Goal: Task Accomplishment & Management: Complete application form

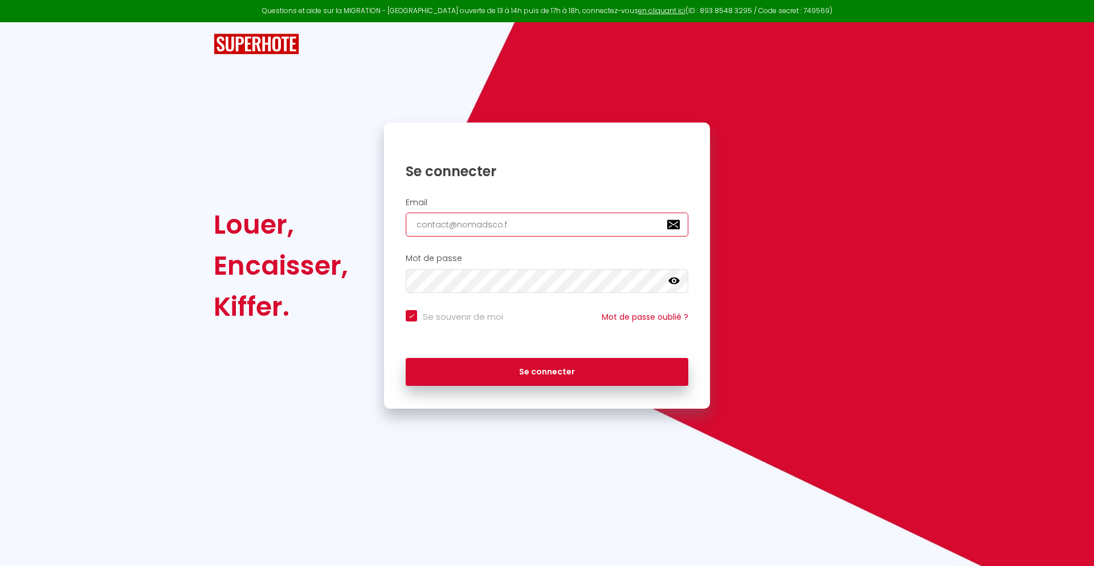
type input "[EMAIL_ADDRESS][DOMAIN_NAME]"
checkbox input "true"
type input "[EMAIL_ADDRESS][DOMAIN_NAME]"
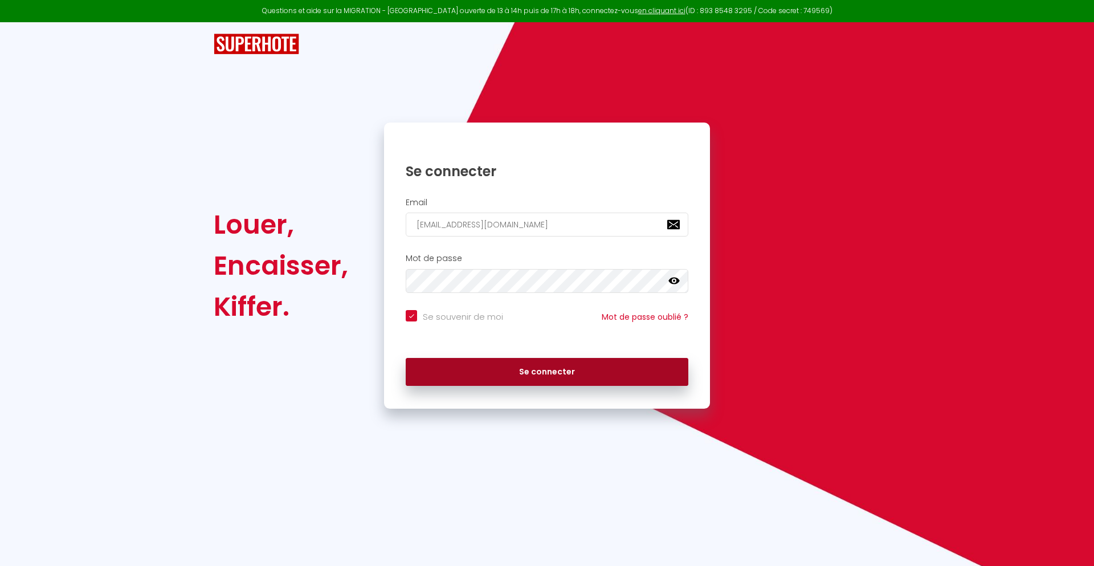
click at [547, 372] on button "Se connecter" at bounding box center [547, 372] width 283 height 28
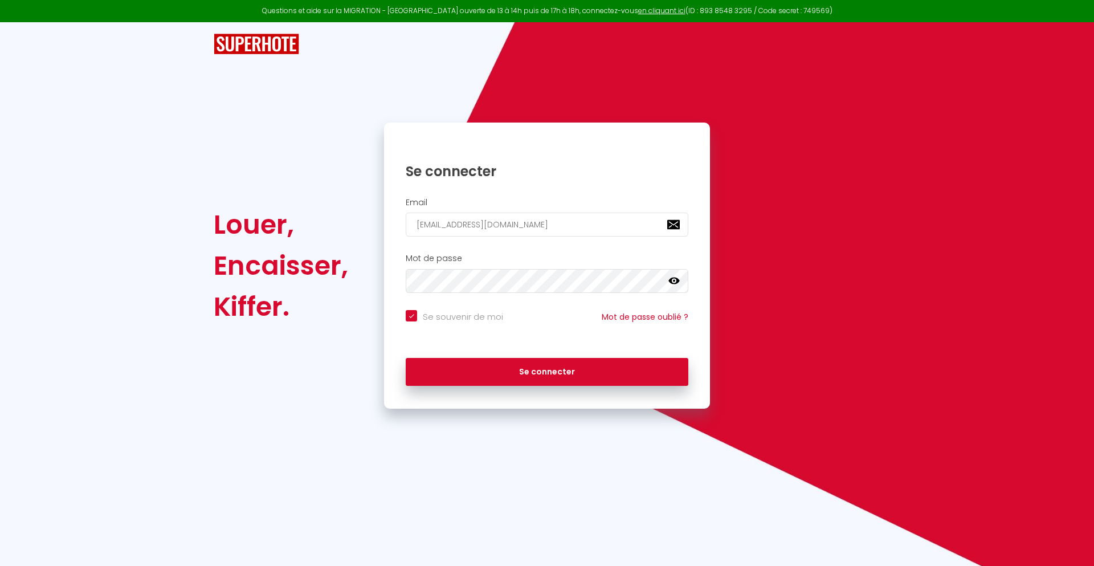
checkbox input "true"
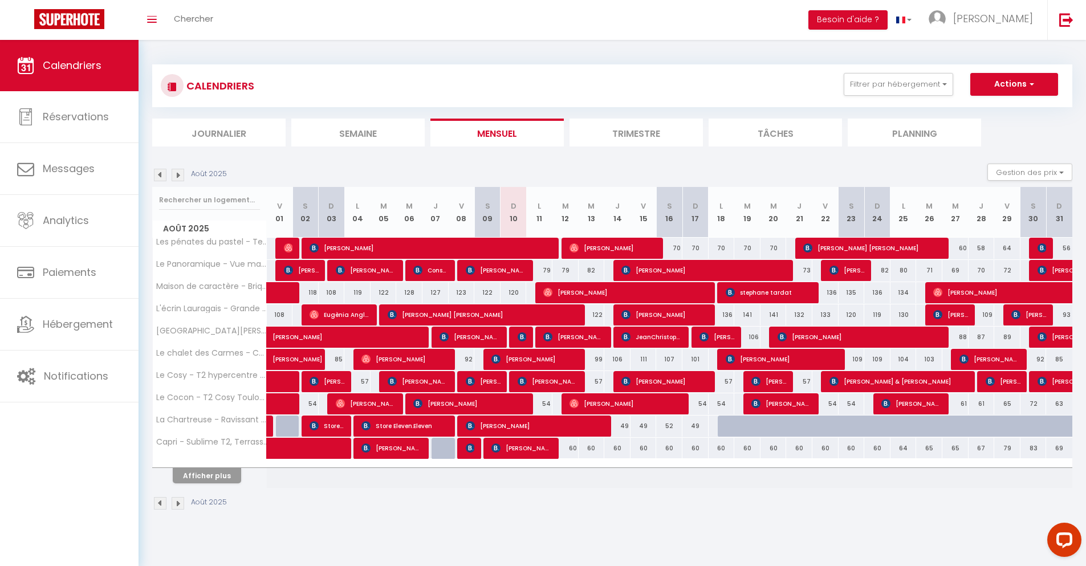
click at [219, 132] on li "Journalier" at bounding box center [218, 133] width 133 height 28
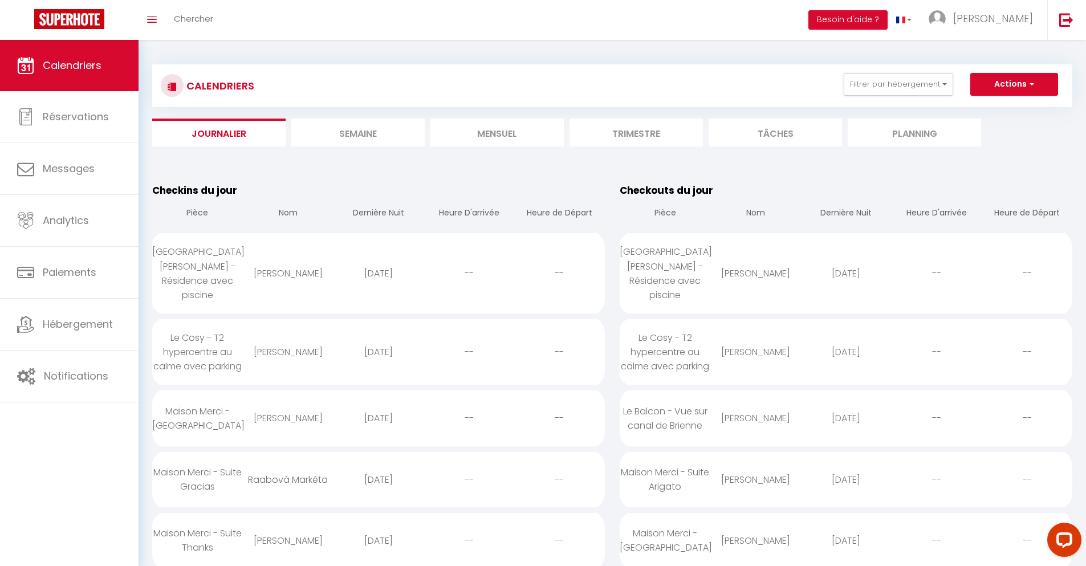
scroll to position [230, 0]
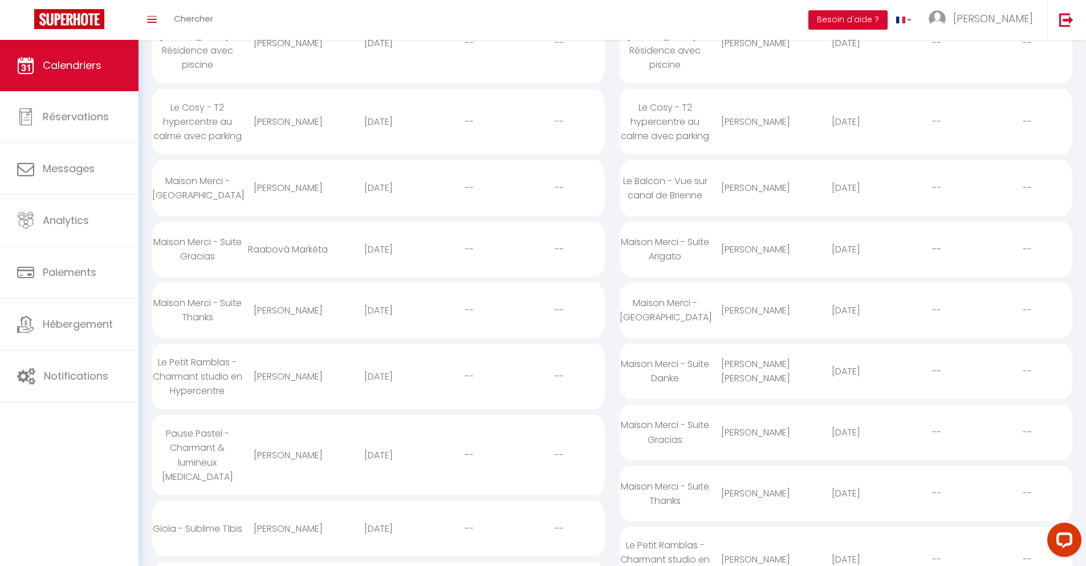
select select "0"
select select "1"
select select
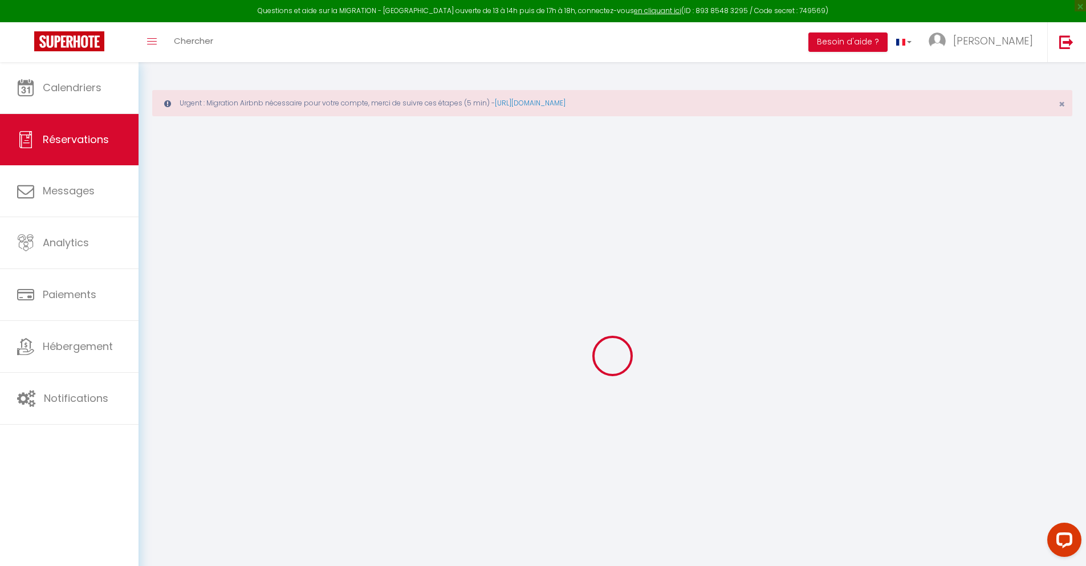
type input "[PERSON_NAME]"
type input "Fraj"
type input "[EMAIL_ADDRESS][DOMAIN_NAME]"
type input "[PHONE_NUMBER]"
type input "."
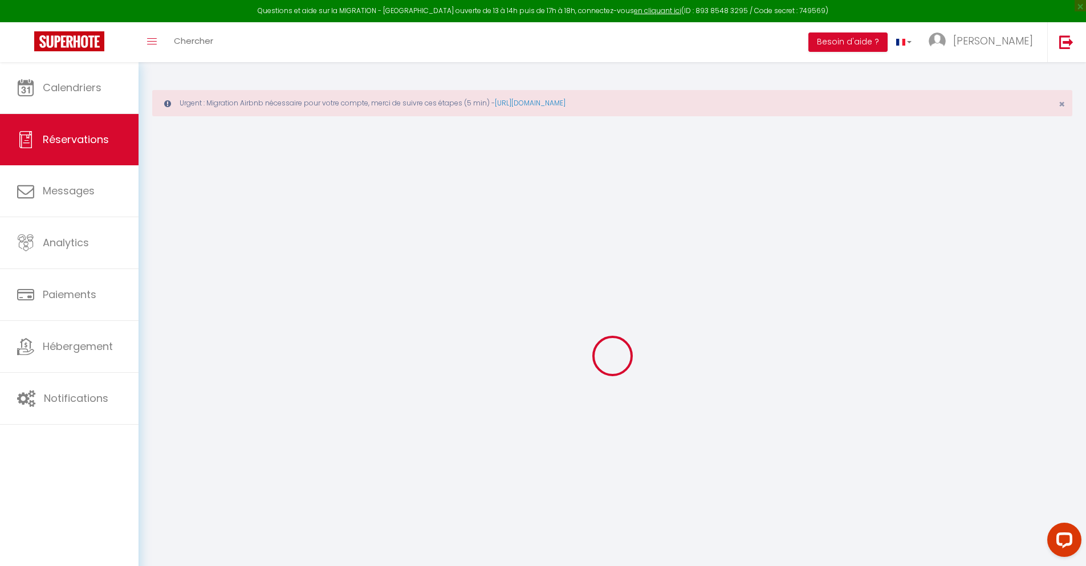
select select "ES"
type input "27.02"
type input "2.33"
select select "31739"
select select "1"
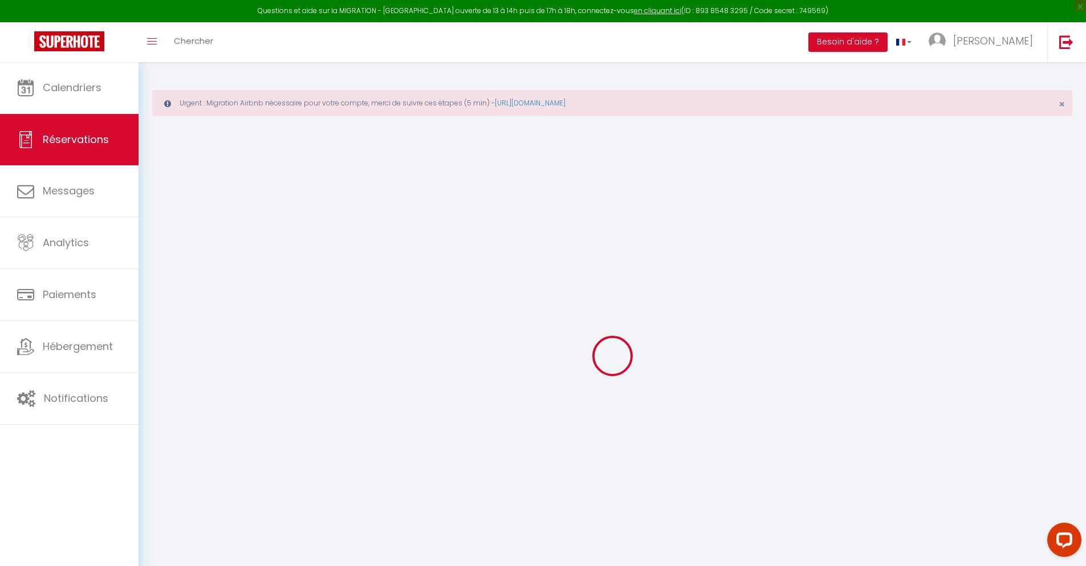
select select
type input "2"
select select "12"
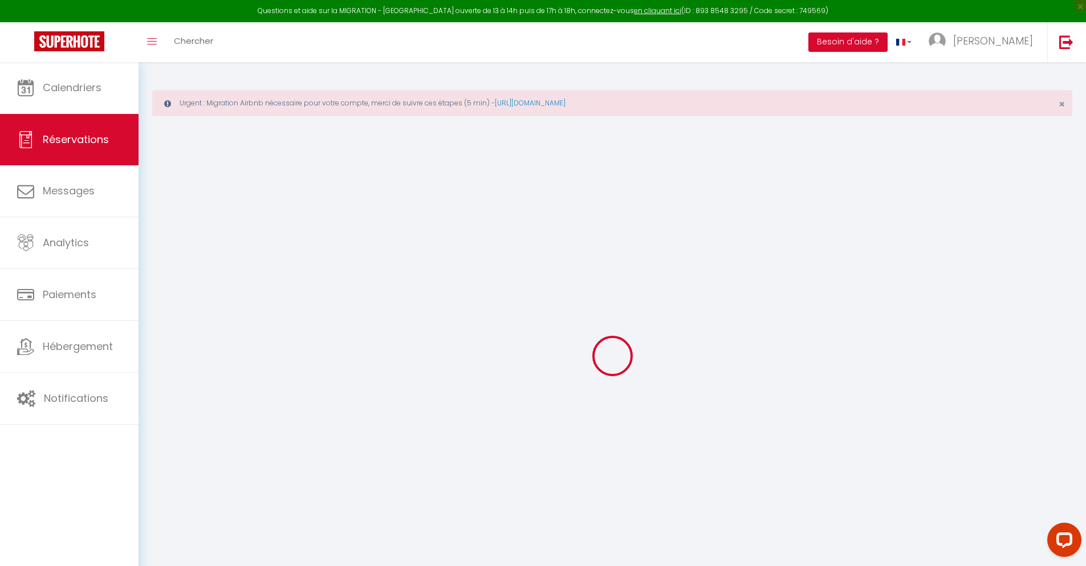
select select
type input "110.97"
checkbox input "false"
type input "0"
select select "2"
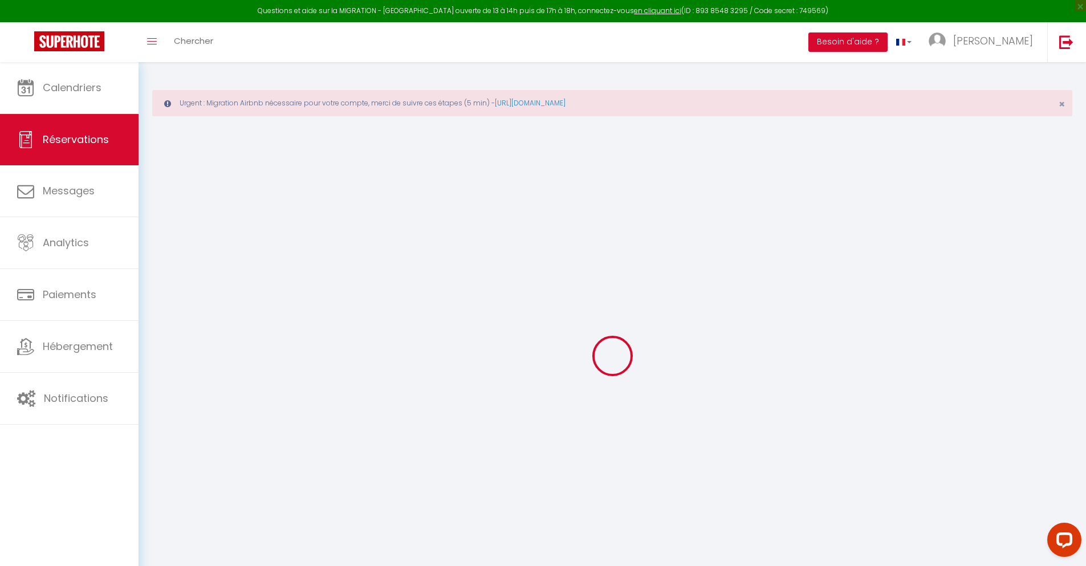
type input "0"
select select
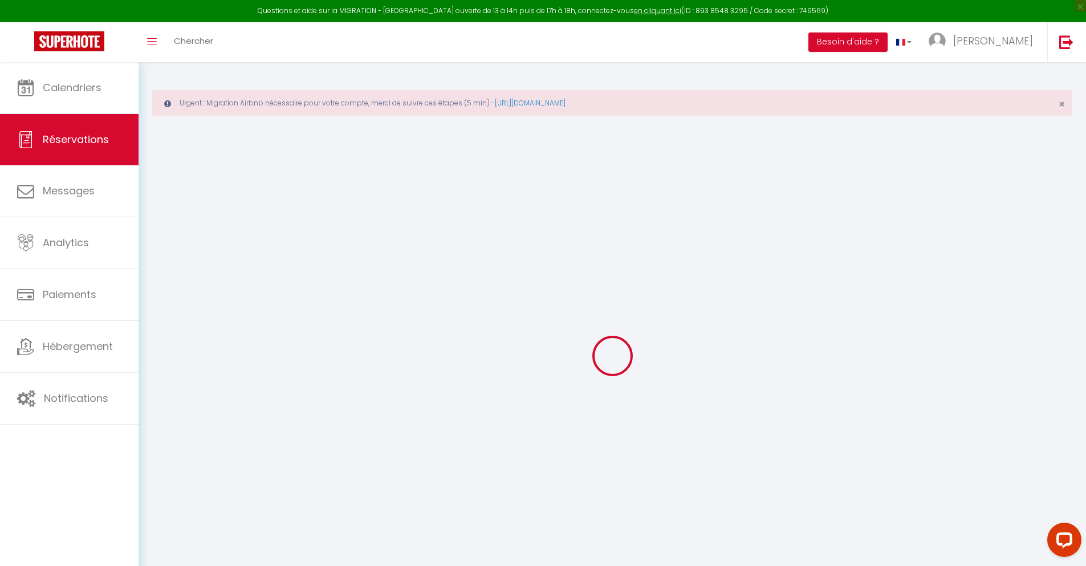
select select "14"
checkbox input "false"
select select
checkbox input "false"
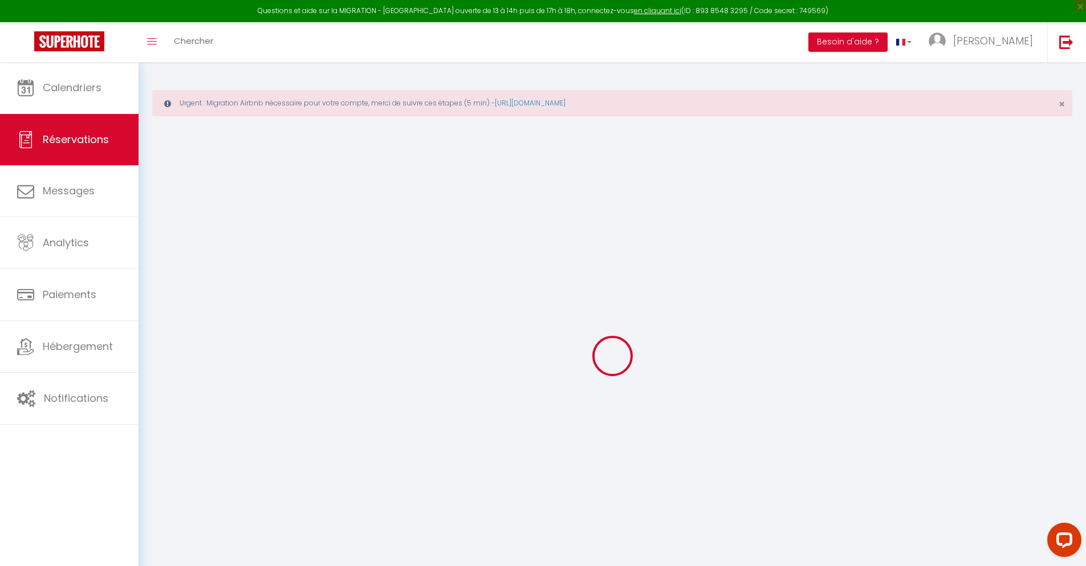
select select
checkbox input "false"
type textarea "** THIS RESERVATION HAS BEEN PRE-PAID ** BOOKING NOTE : Payment charge is EUR 2…"
type input "48"
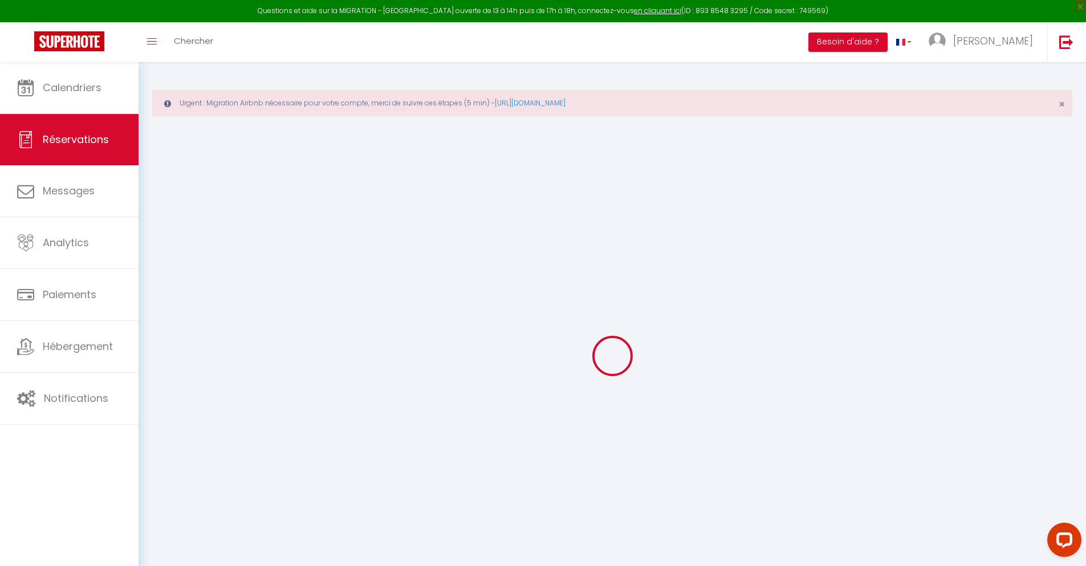
type input "7.26"
select select
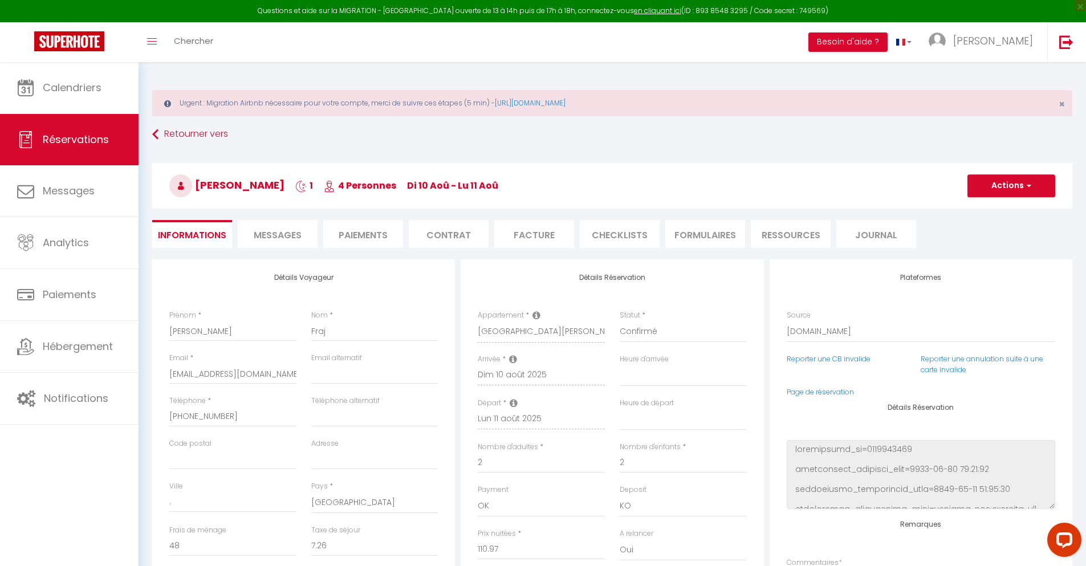
checkbox input "false"
select select
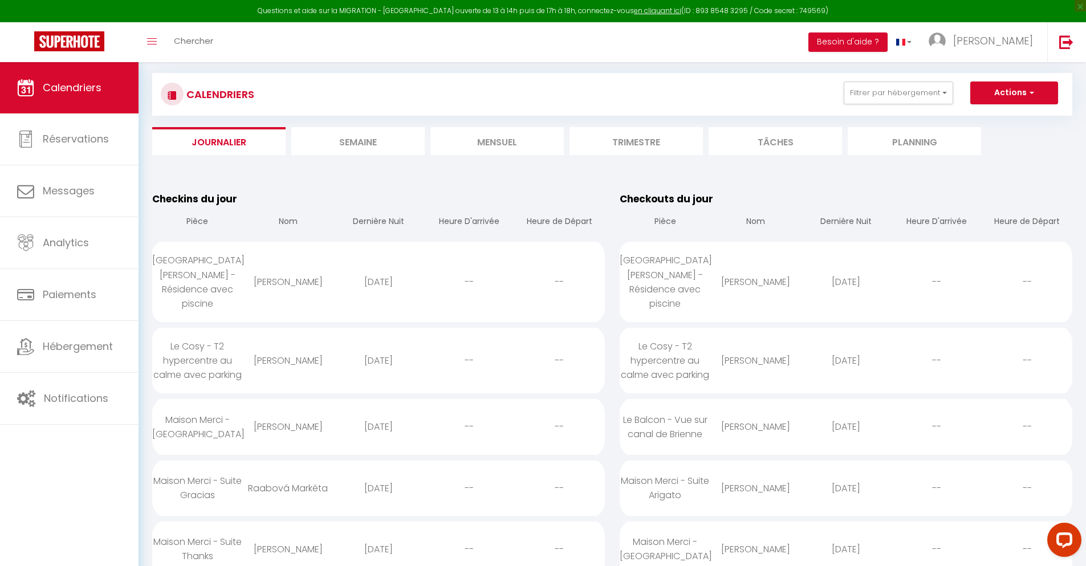
scroll to position [373, 0]
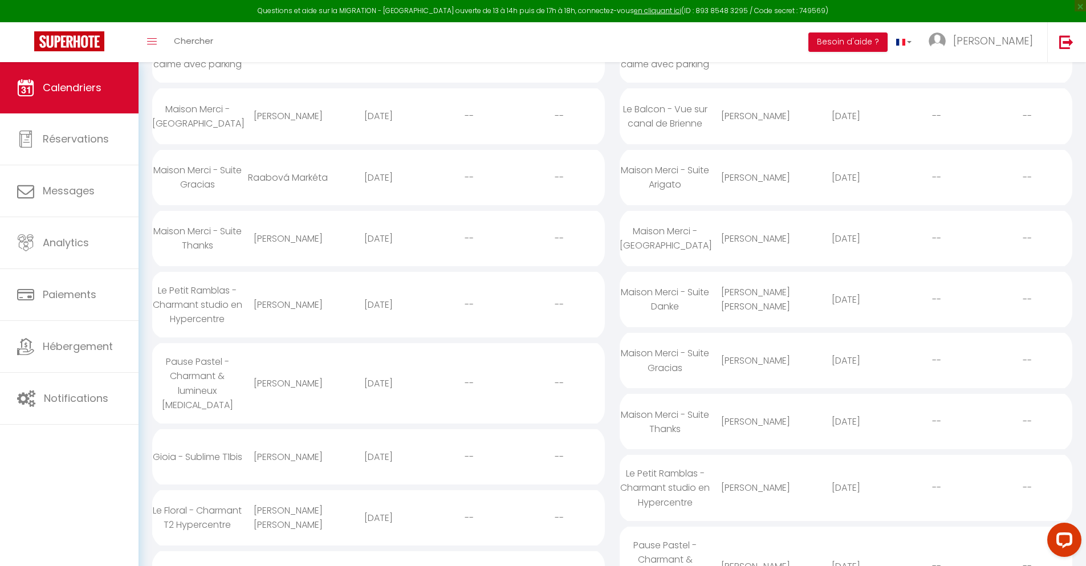
select select "0"
select select "1"
select select
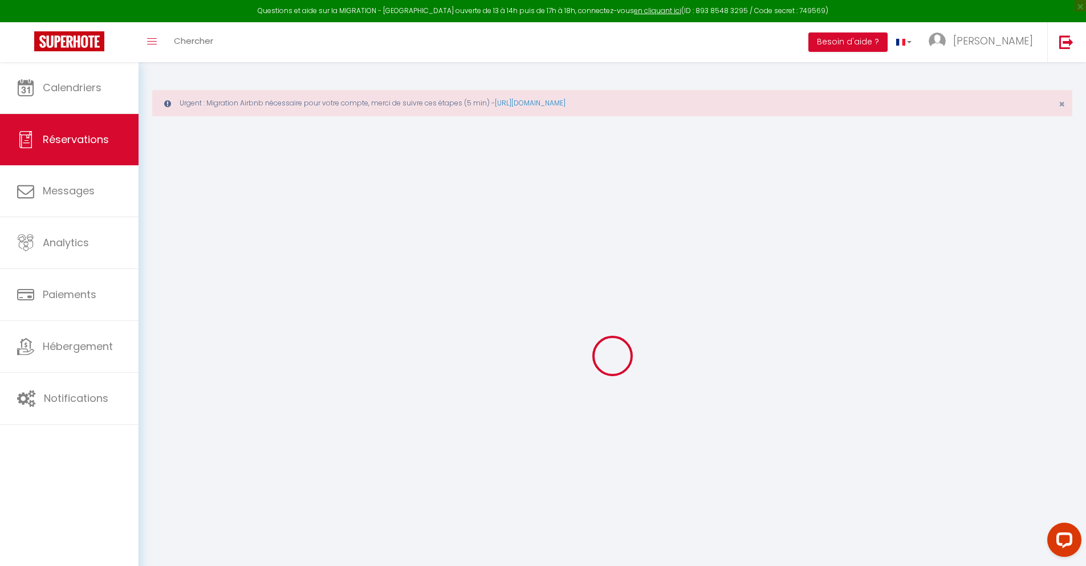
select select
checkbox input "false"
type textarea "** THIS RESERVATION HAS BEEN PRE-PAID ** BOOKING NOTE : Payment charge is EUR 3…"
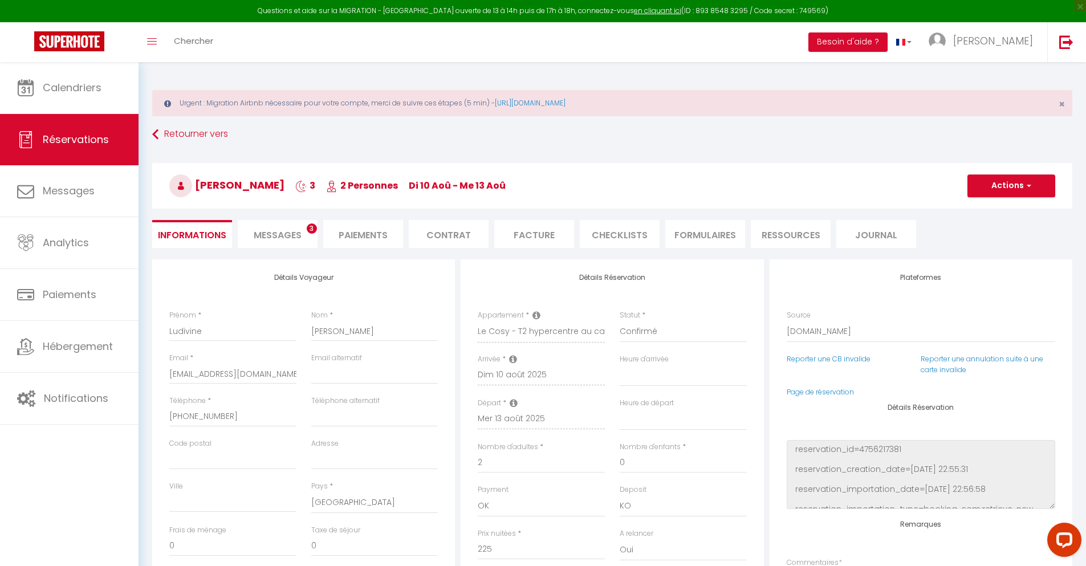
type input "32"
type input "14.73"
select select
checkbox input "false"
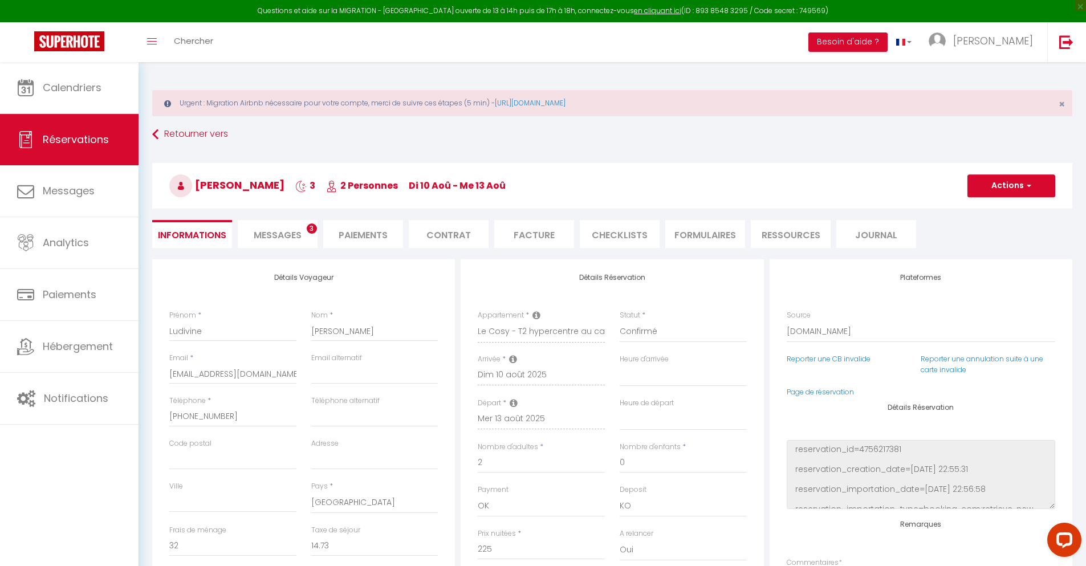
select select
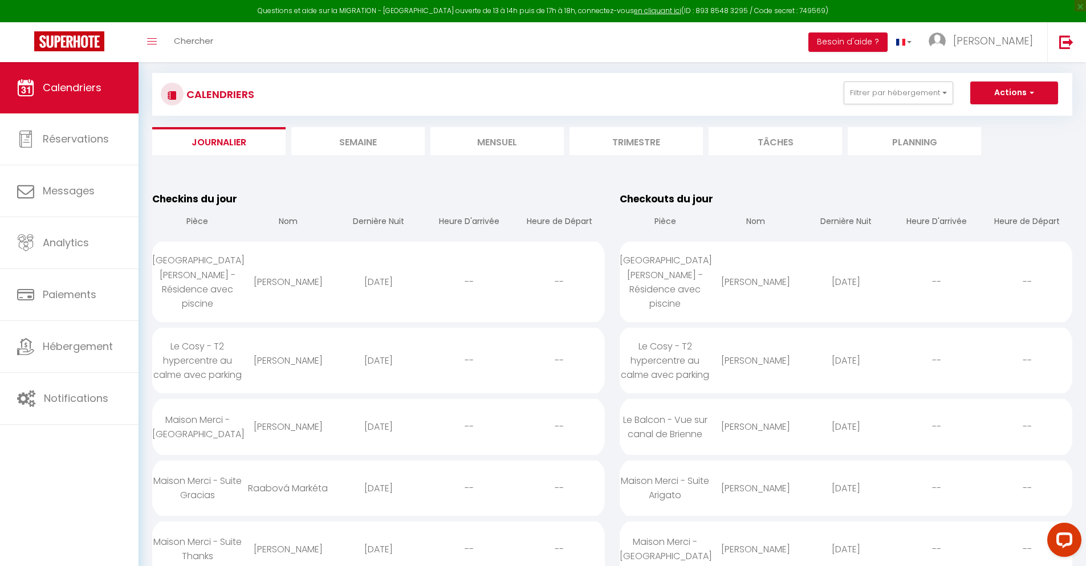
scroll to position [444, 0]
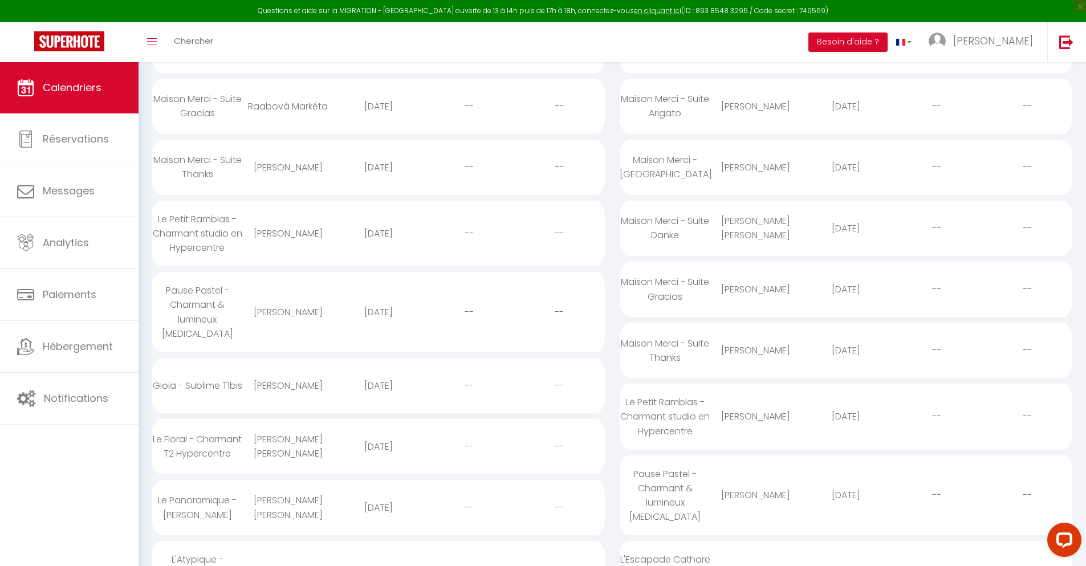
select select "0"
select select "1"
select select
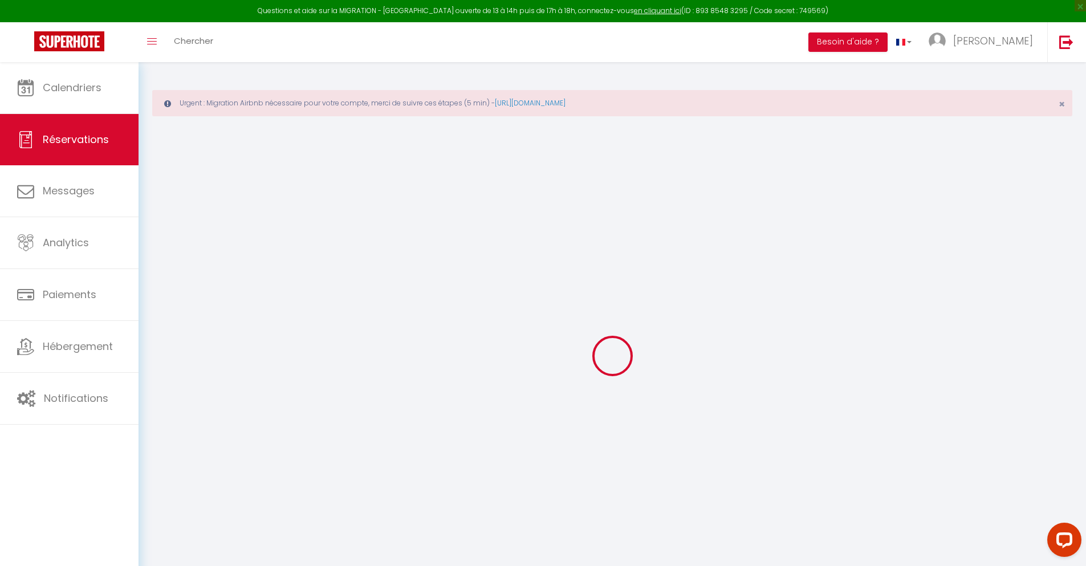
select select
checkbox input "false"
select select
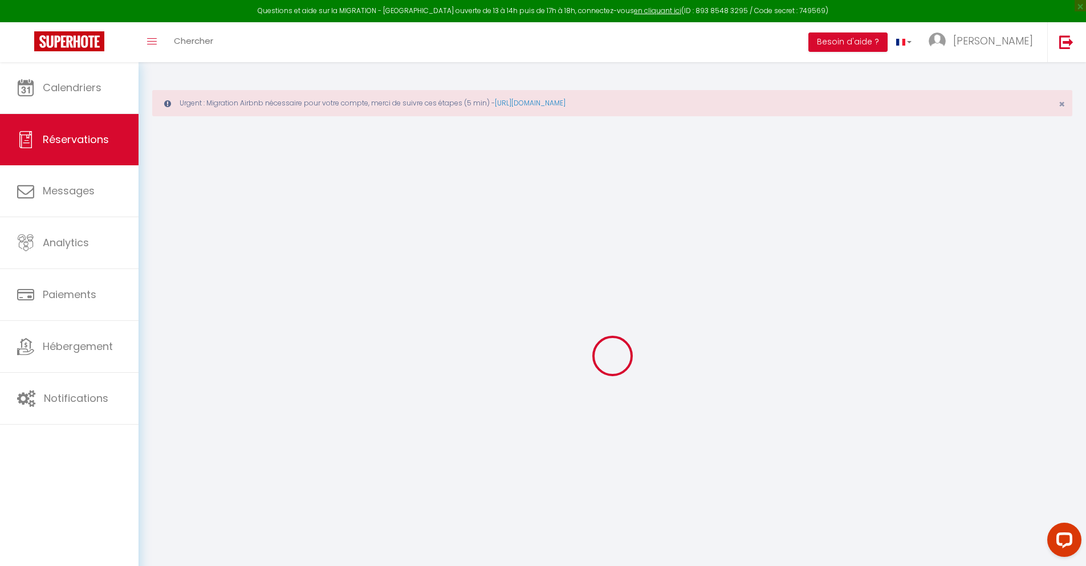
checkbox input "false"
type textarea "** THIS RESERVATION HAS BEEN PRE-PAID ** Reservation has a cancellation grace p…"
type input "30"
type input "8.25"
select select
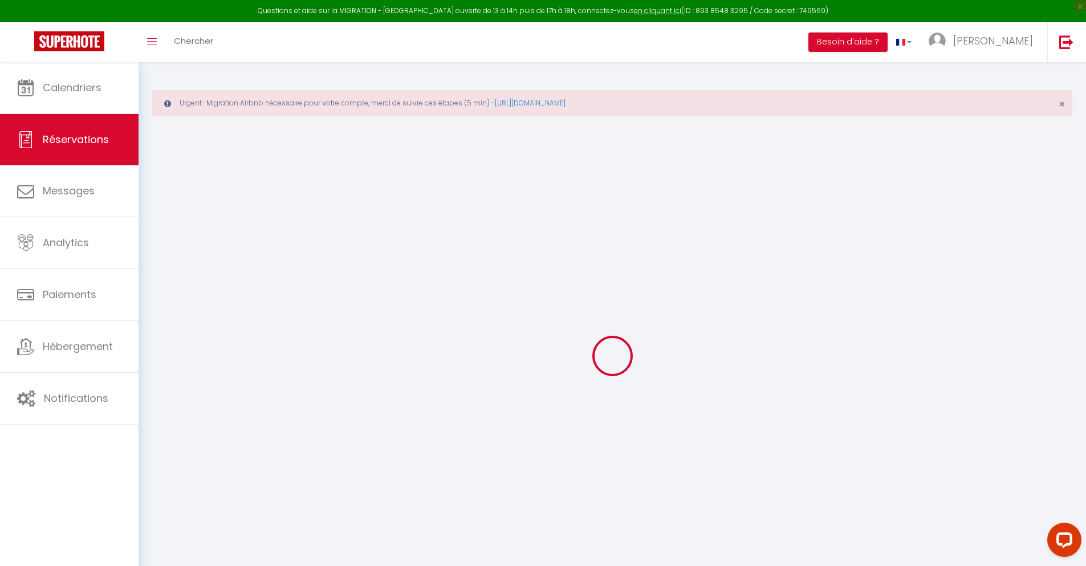
select select
checkbox input "false"
select select
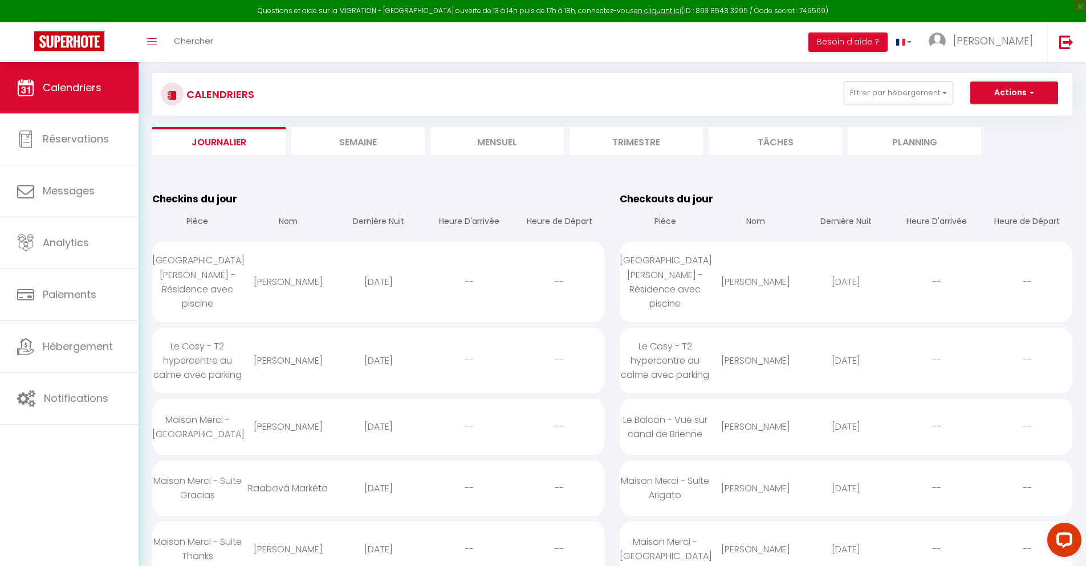
scroll to position [505, 0]
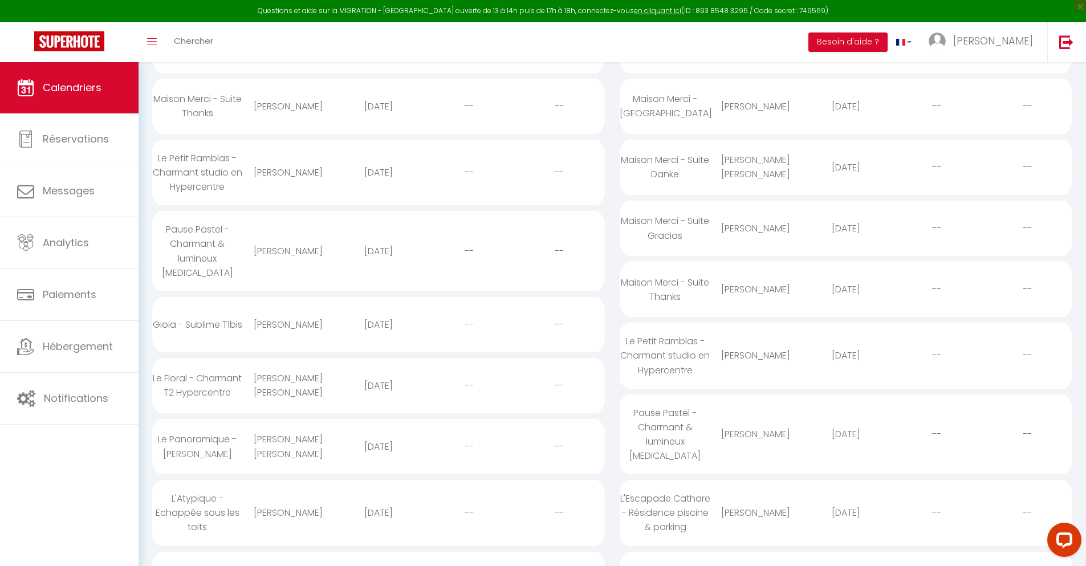
select select "0"
select select "1"
select select
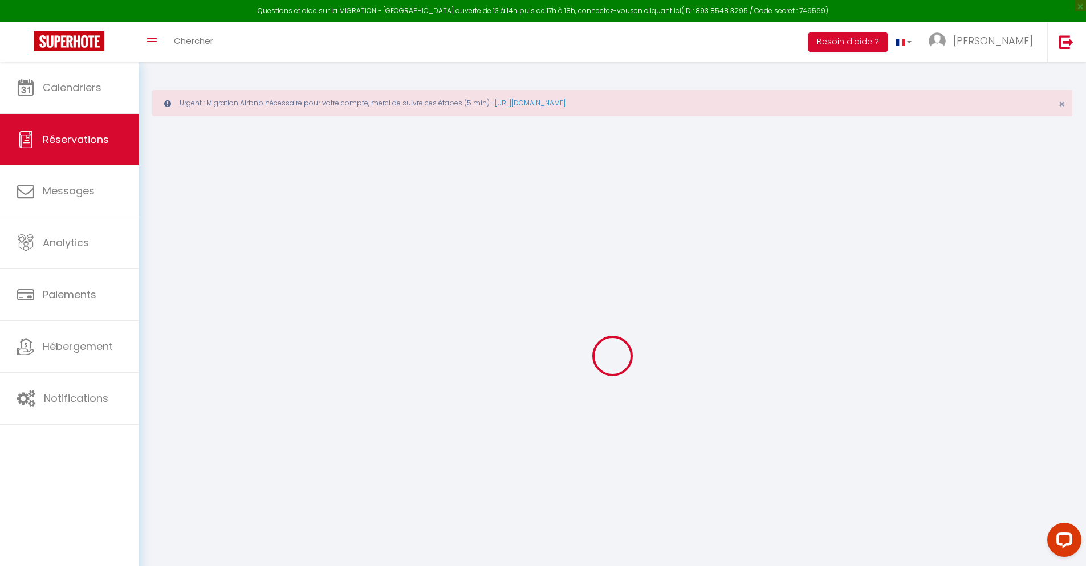
select select
checkbox input "false"
type textarea "** THIS RESERVATION HAS BEEN PRE-PAID ** Approximate time of arrival: between 2…"
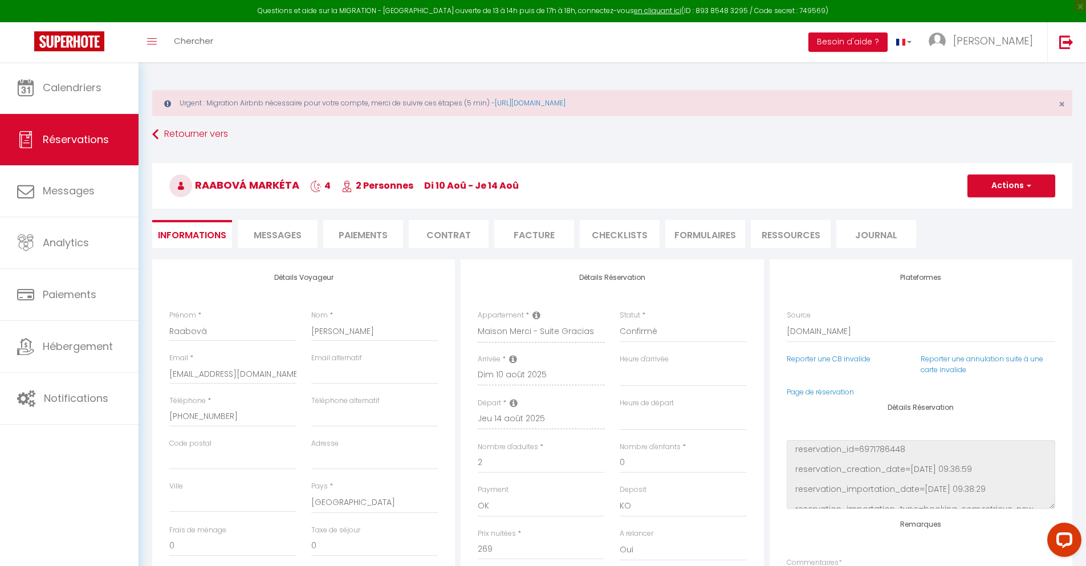
type input "30"
type input "17.61"
select select
checkbox input "false"
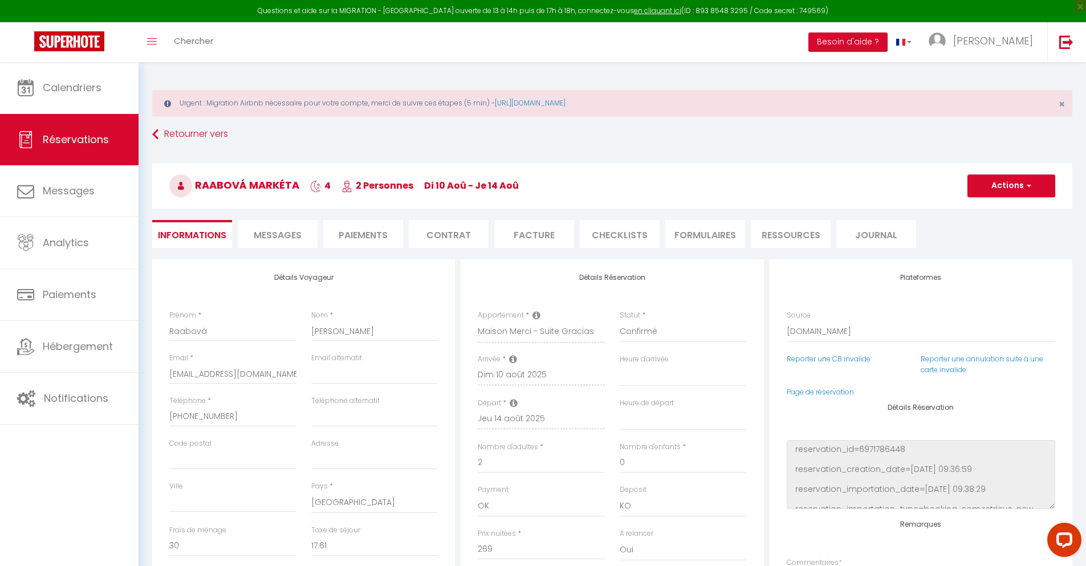
select select
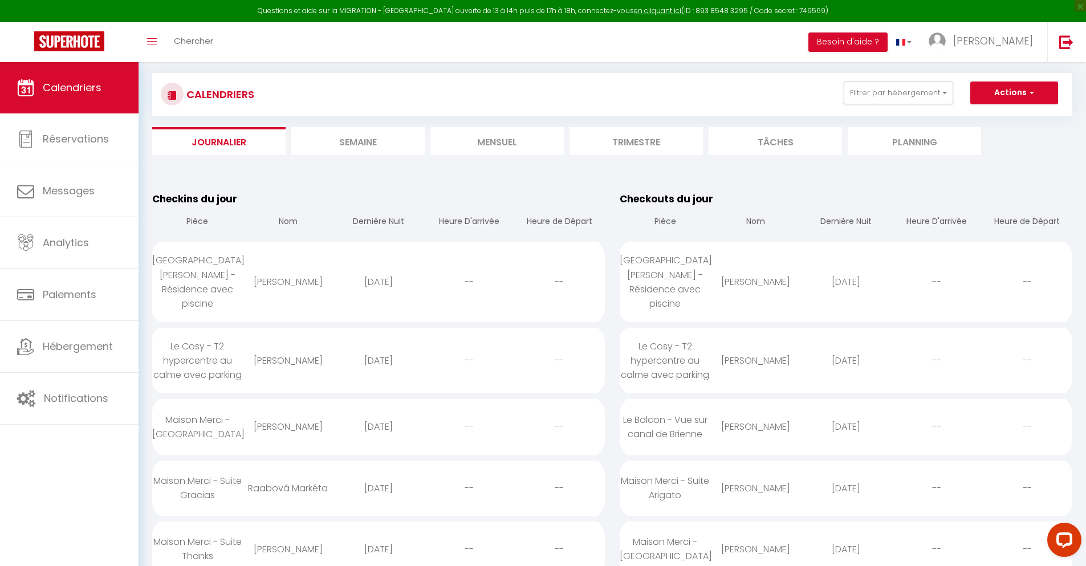
scroll to position [567, 0]
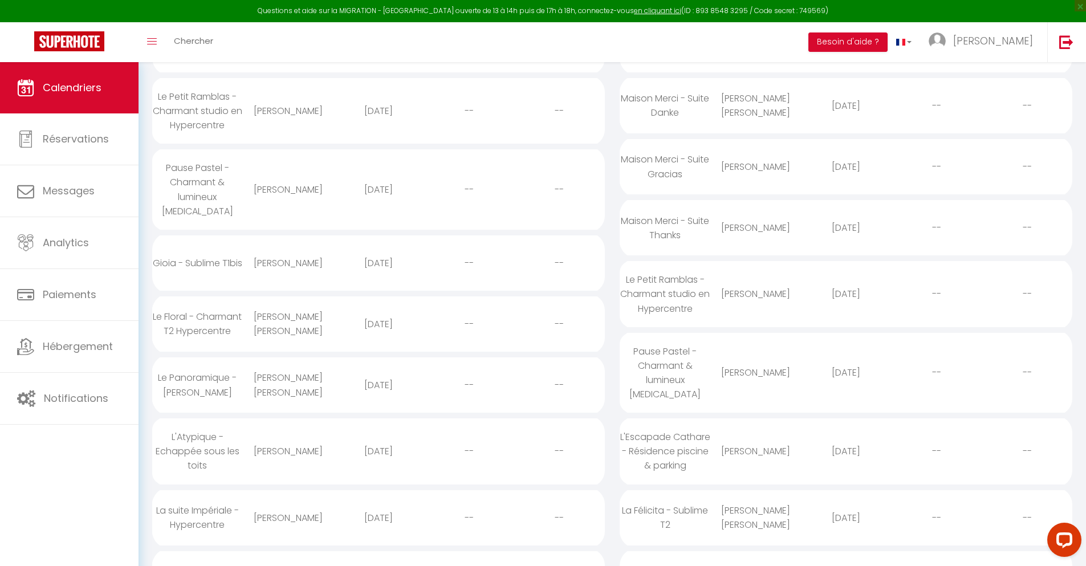
select select "0"
select select "1"
select select
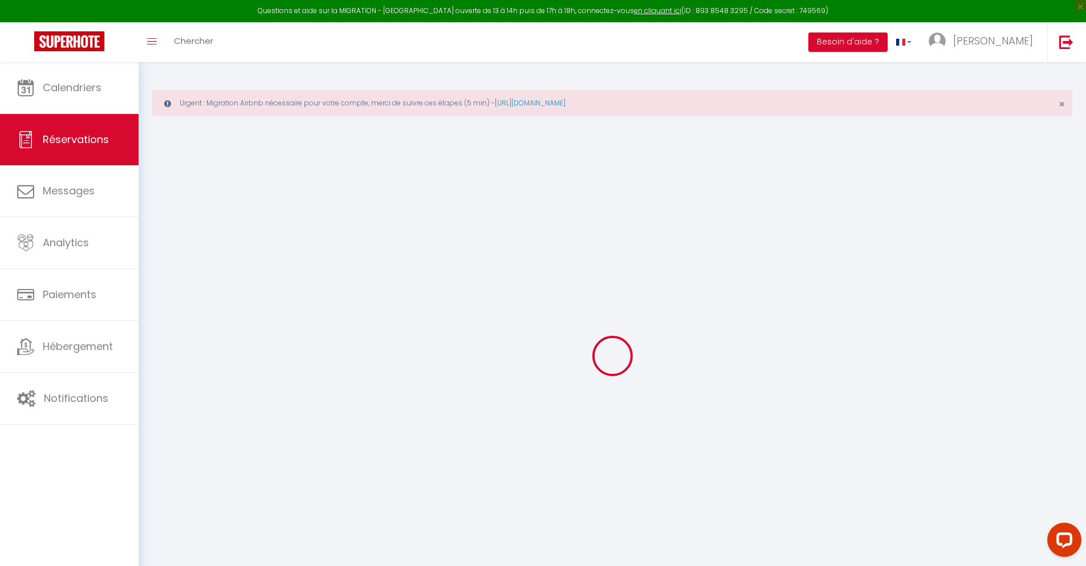
select select
checkbox input "false"
type textarea "** THIS RESERVATION HAS BEEN PRE-PAID ** Reservation has a cancellation grace p…"
type input "30"
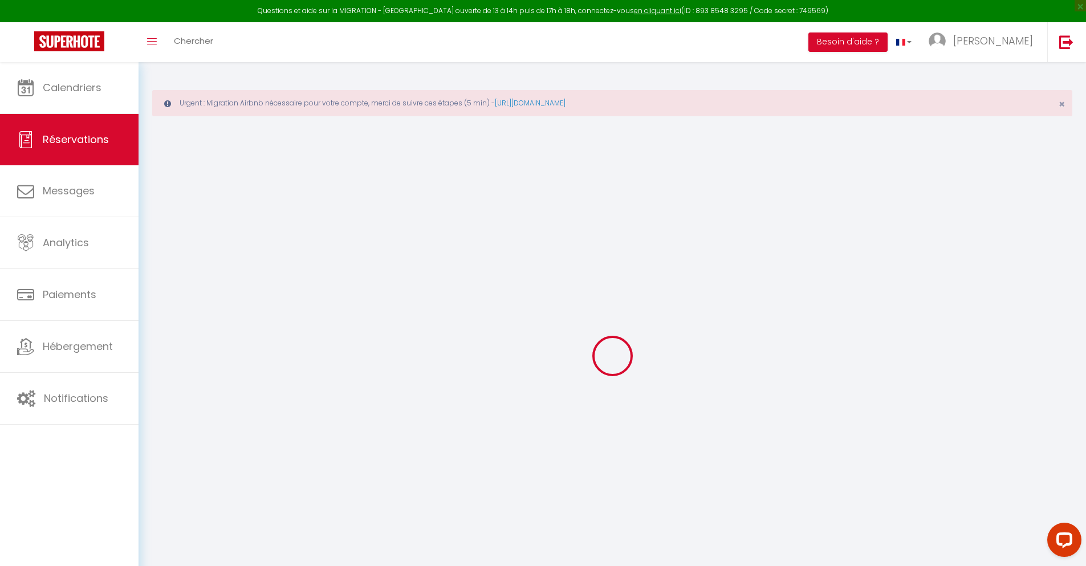
type input "3.87"
select select
checkbox input "false"
select select
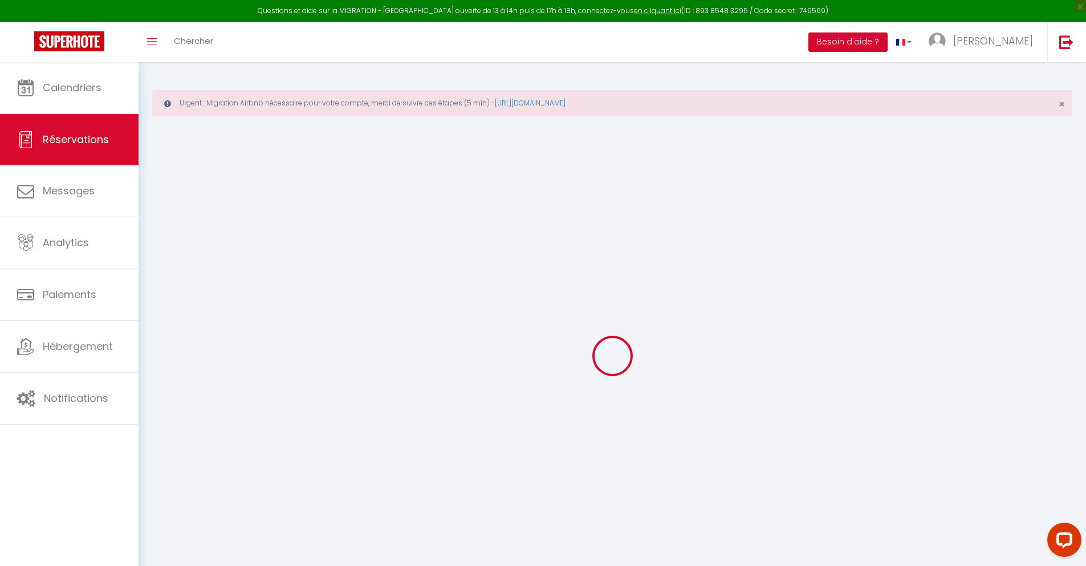
select select
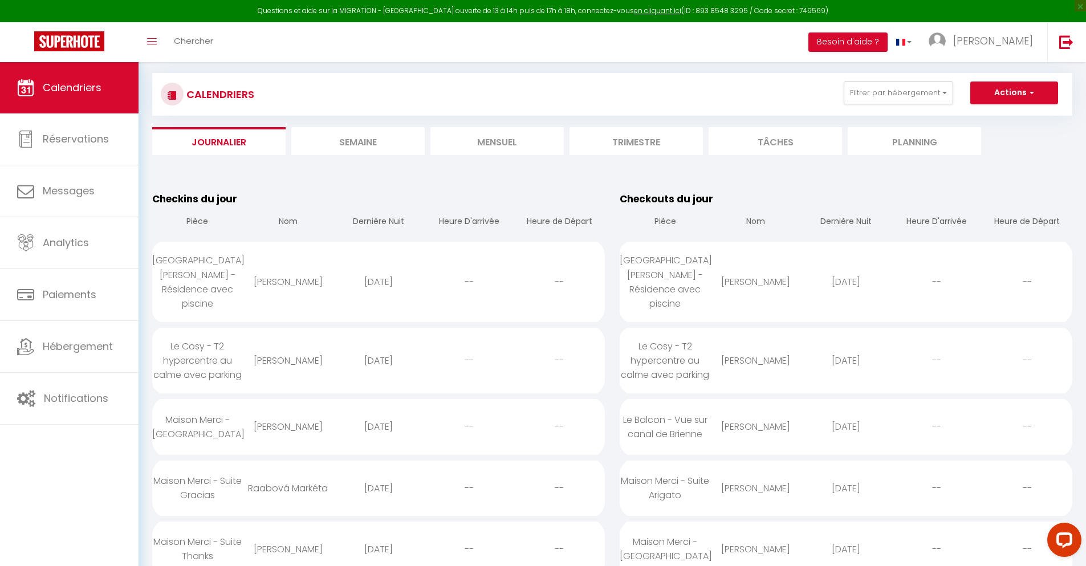
scroll to position [627, 0]
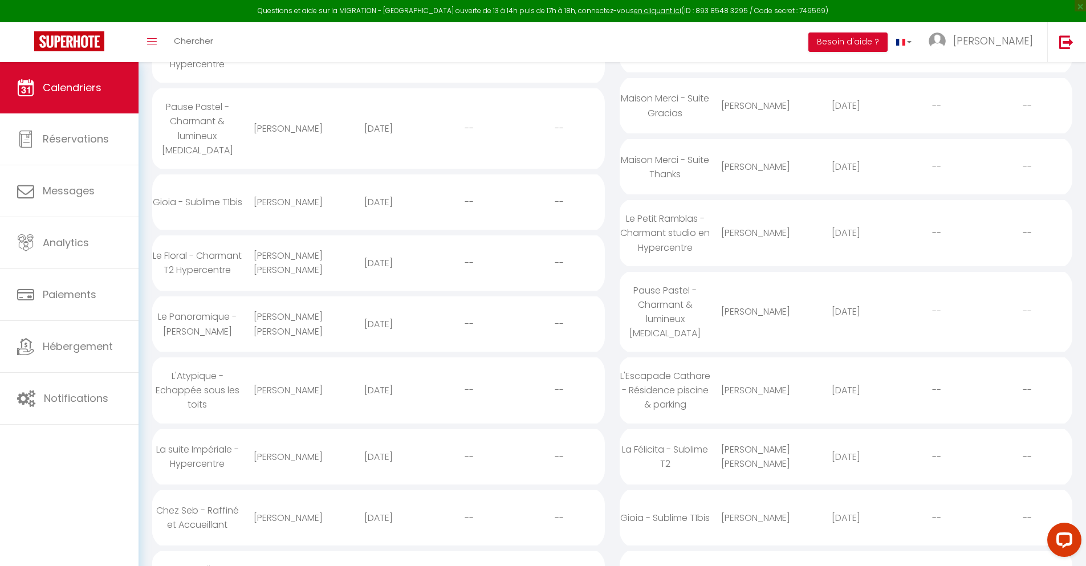
select select "0"
select select "1"
select select
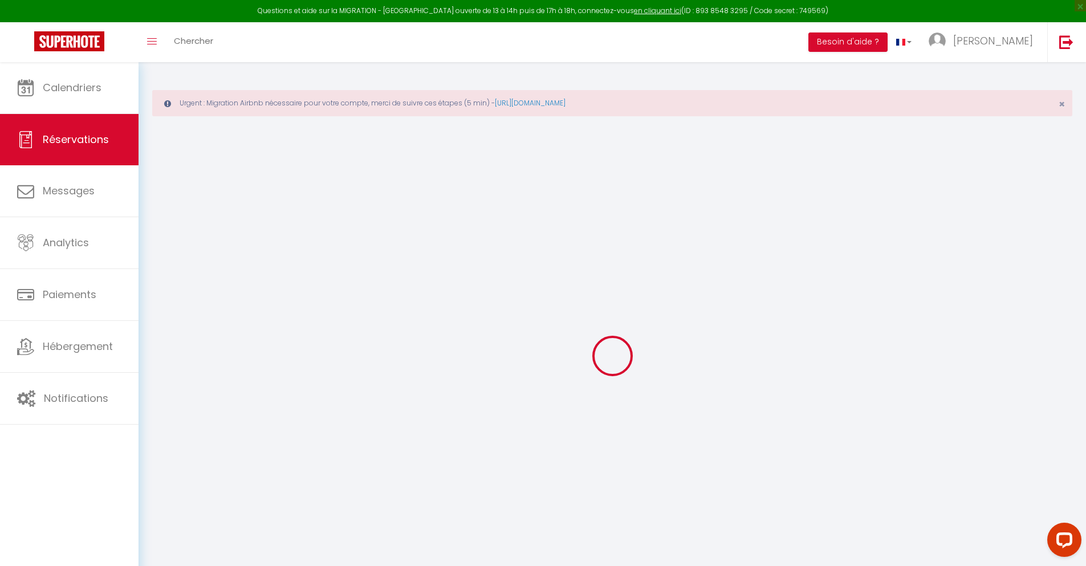
select select
checkbox input "false"
select select
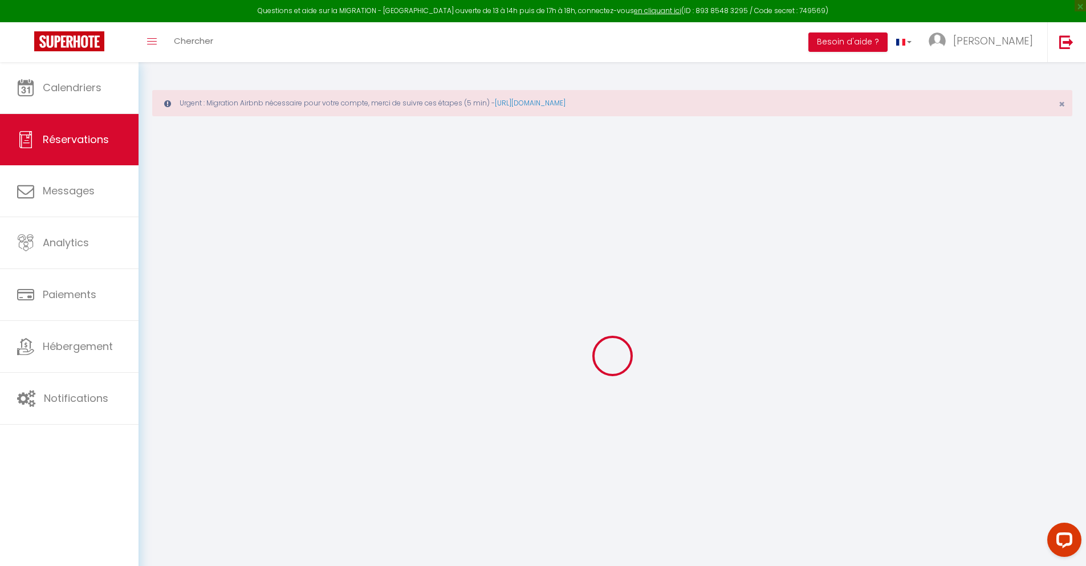
checkbox input "false"
type textarea "** THIS RESERVATION HAS BEEN PRE-PAID ** Reservation has a cancellation grace p…"
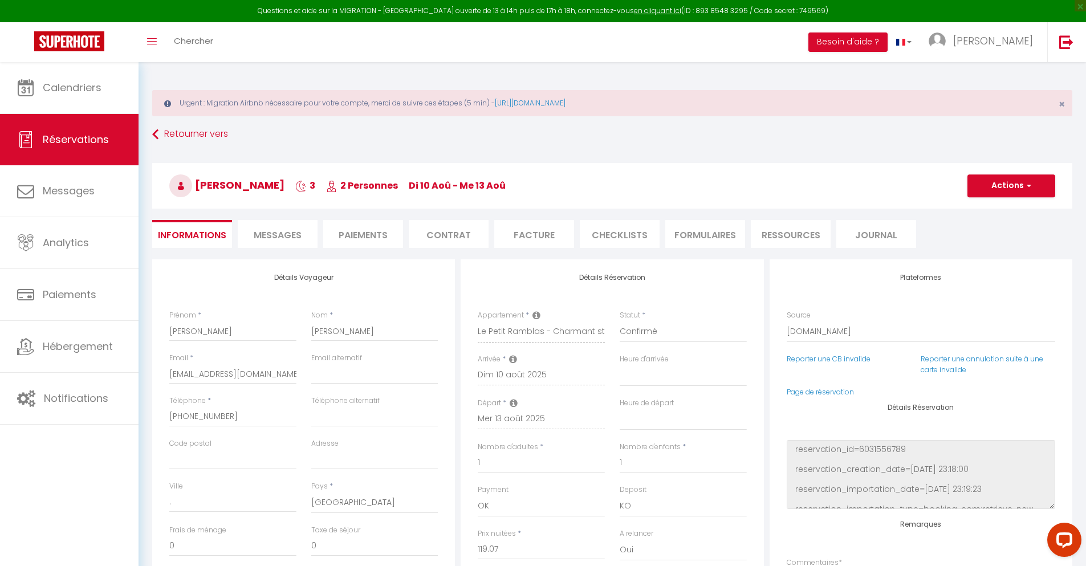
type input "40"
type input "7.79"
select select
checkbox input "false"
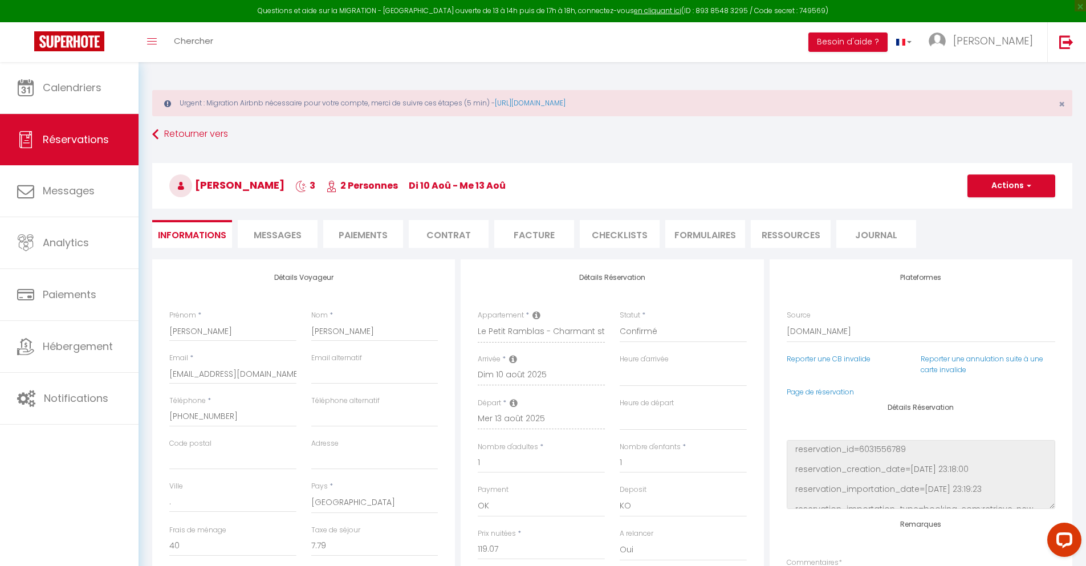
select select
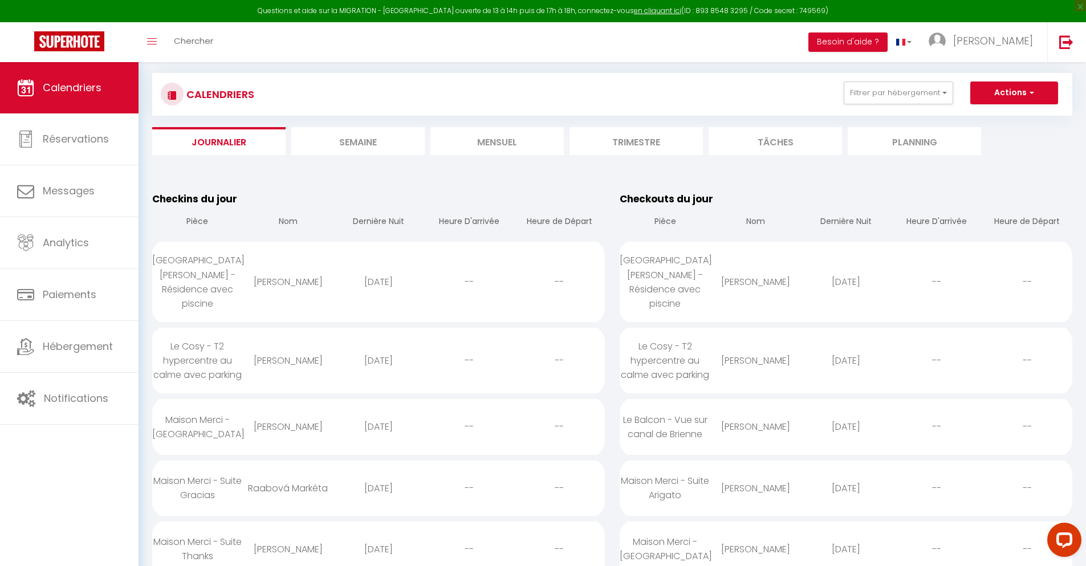
scroll to position [699, 0]
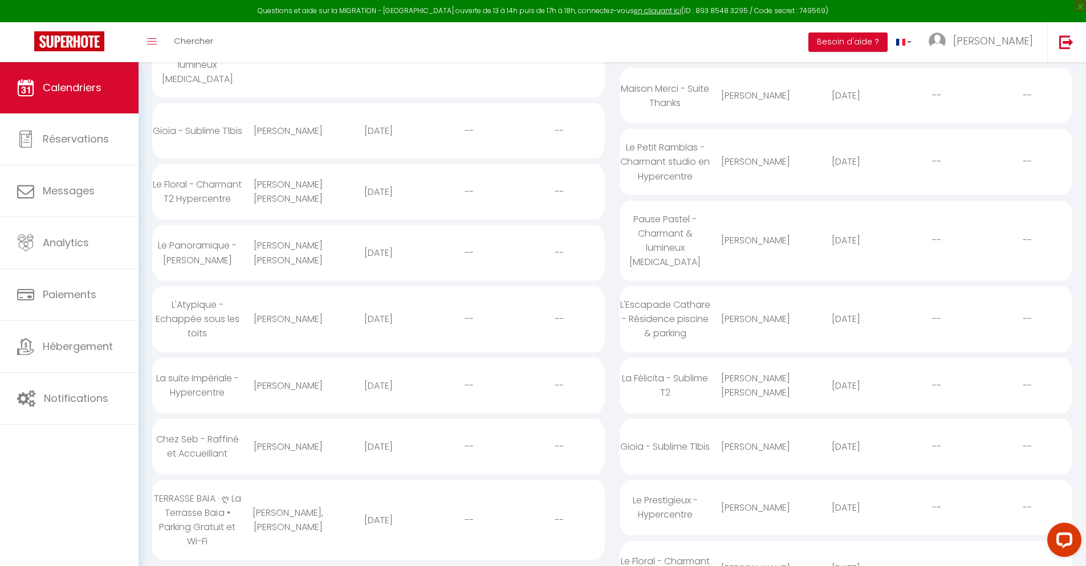
select select "0"
select select "1"
select select
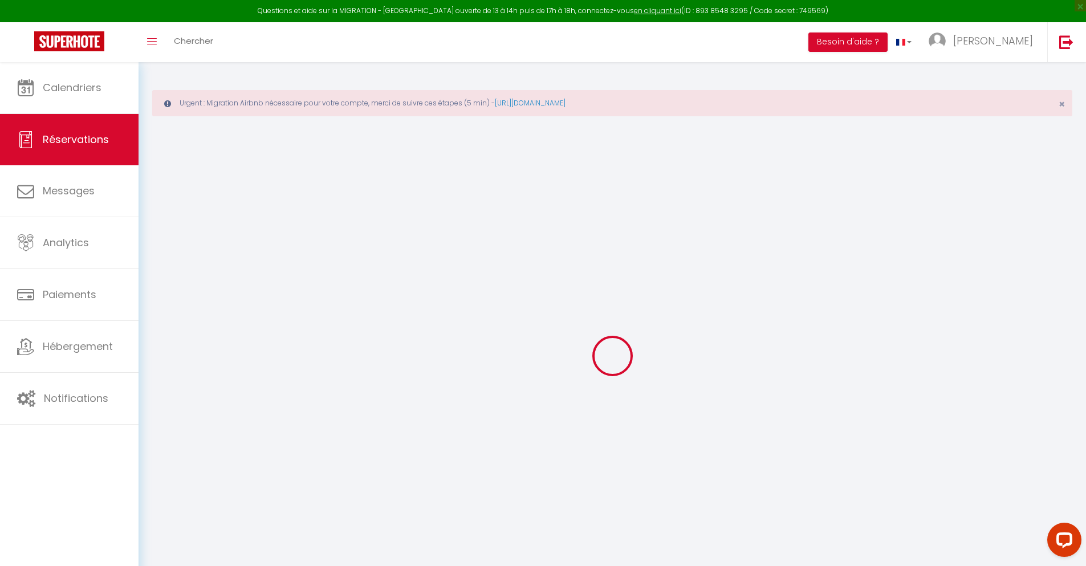
select select
checkbox input "false"
select select
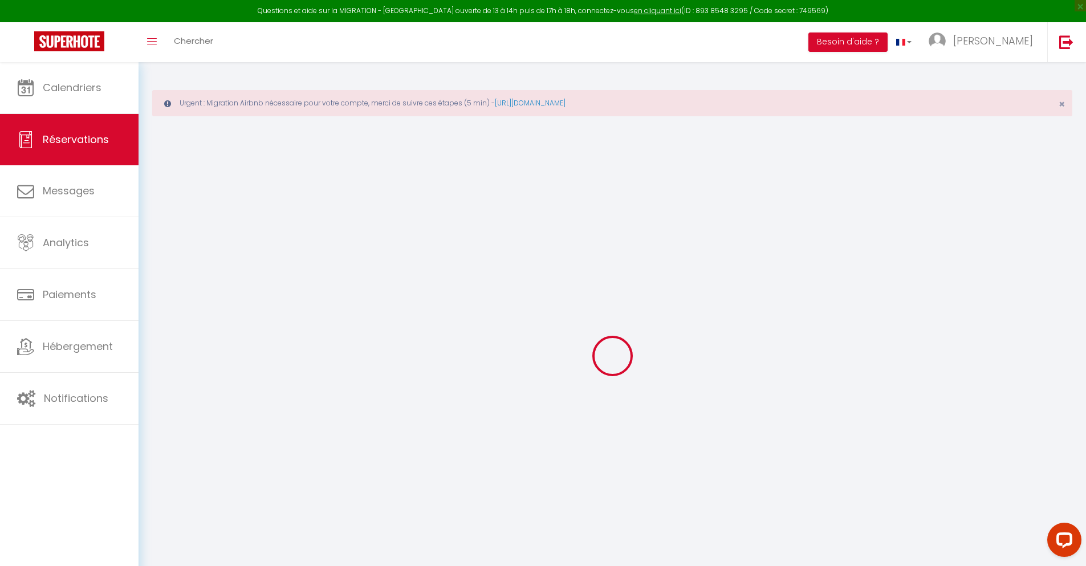
select select
checkbox input "false"
select select
type input "66"
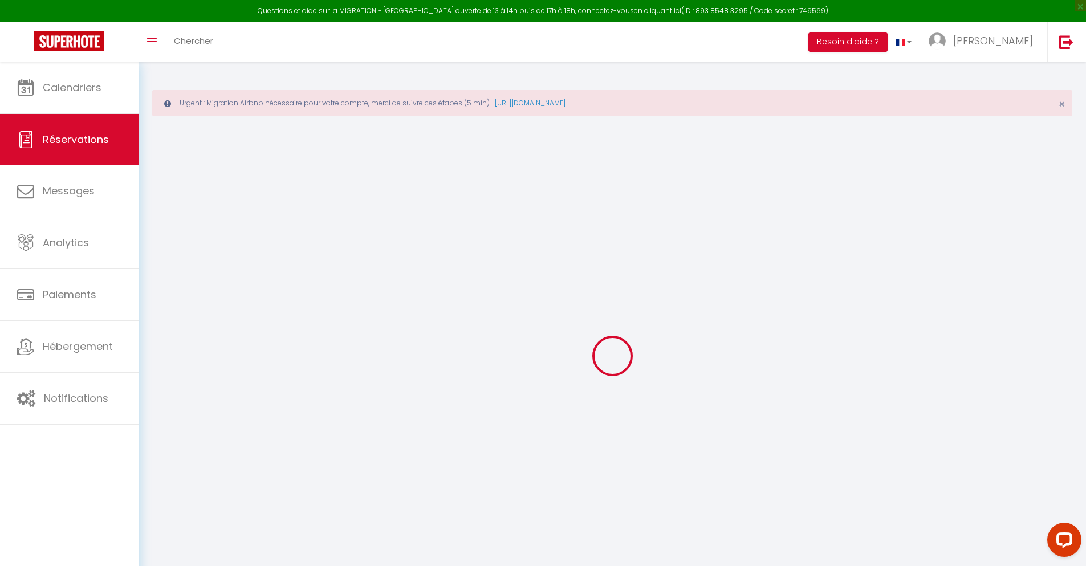
type input "31.61"
select select
checkbox input "false"
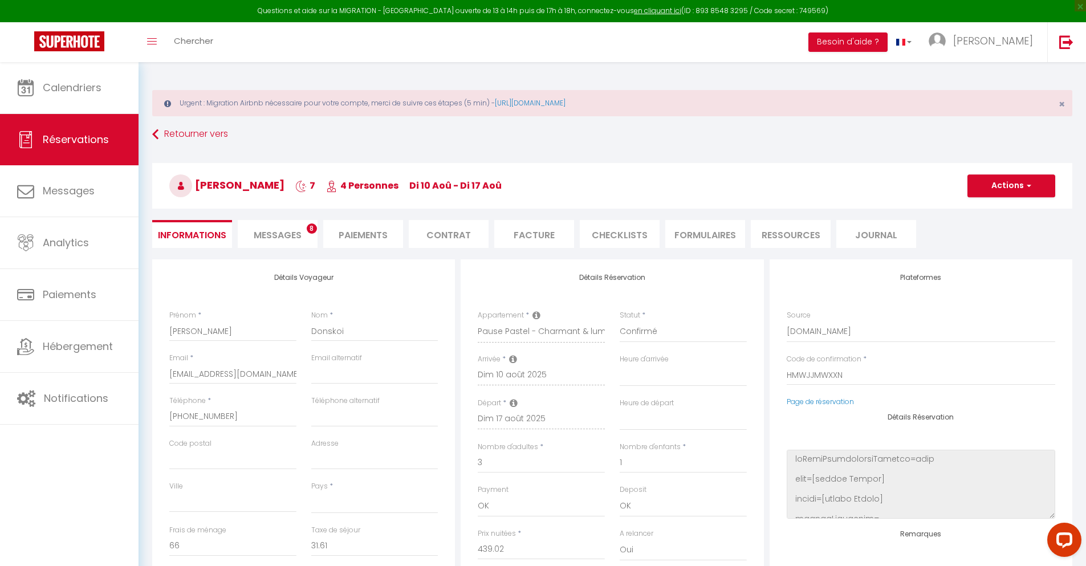
select select
checkbox input "false"
select select
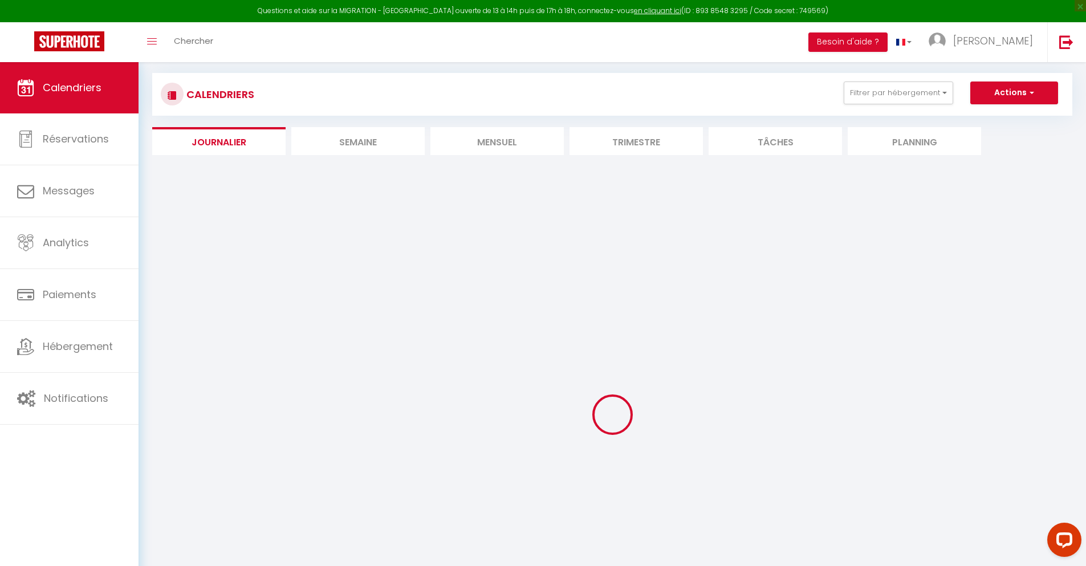
select select
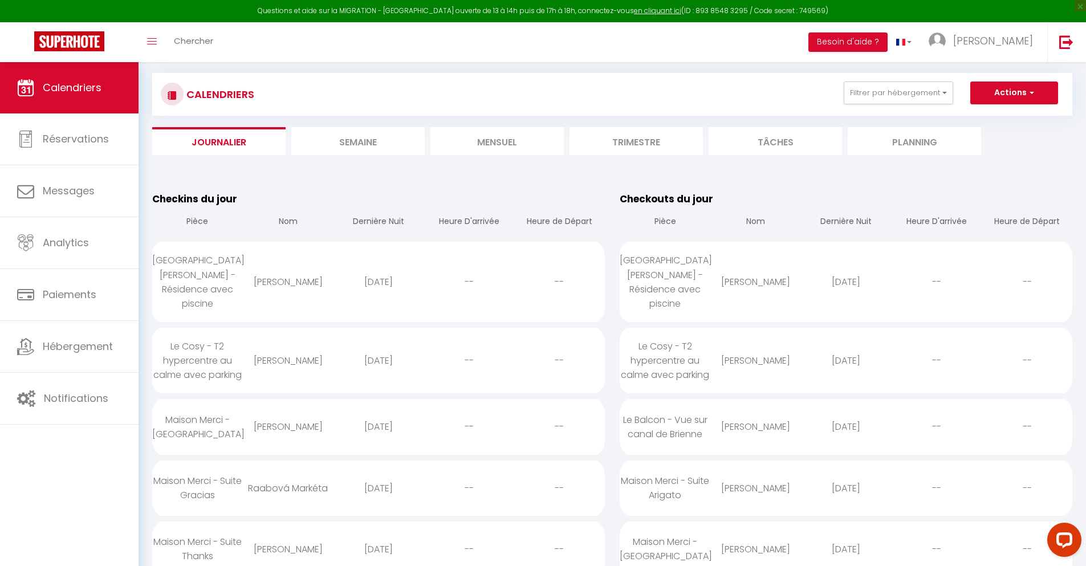
scroll to position [771, 0]
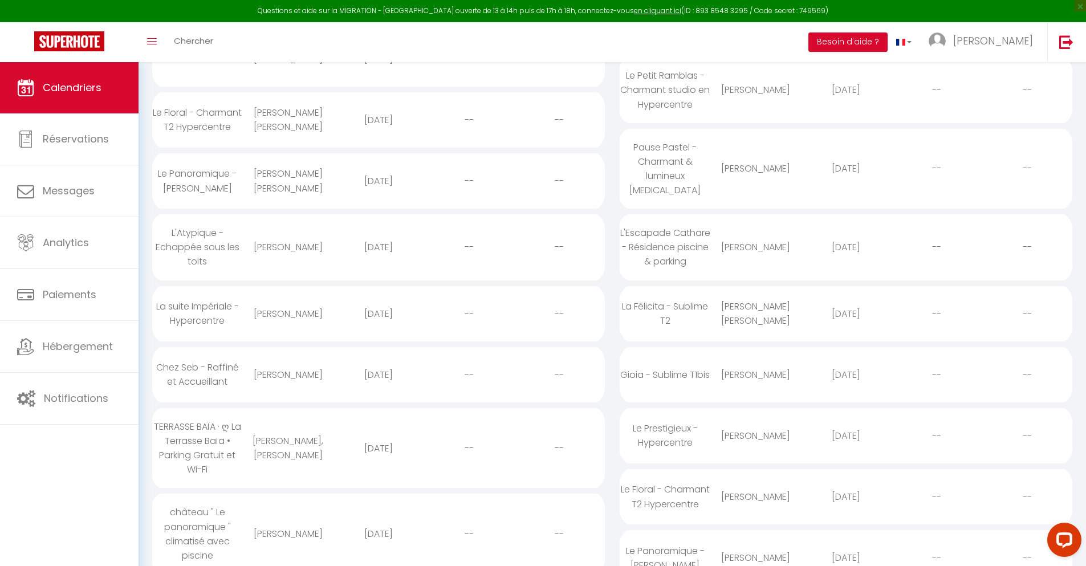
select select "0"
select select "1"
select select
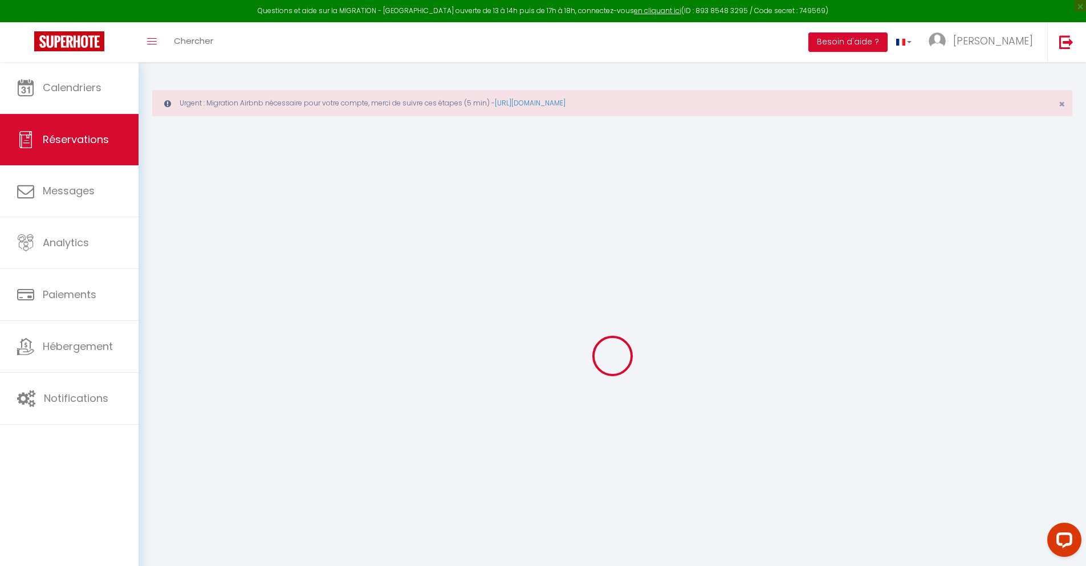
select select
checkbox input "false"
type textarea "** THIS RESERVATION HAS BEEN PRE-PAID ** BOOKING NOTE : Payment charge is EUR 3…"
type input "40"
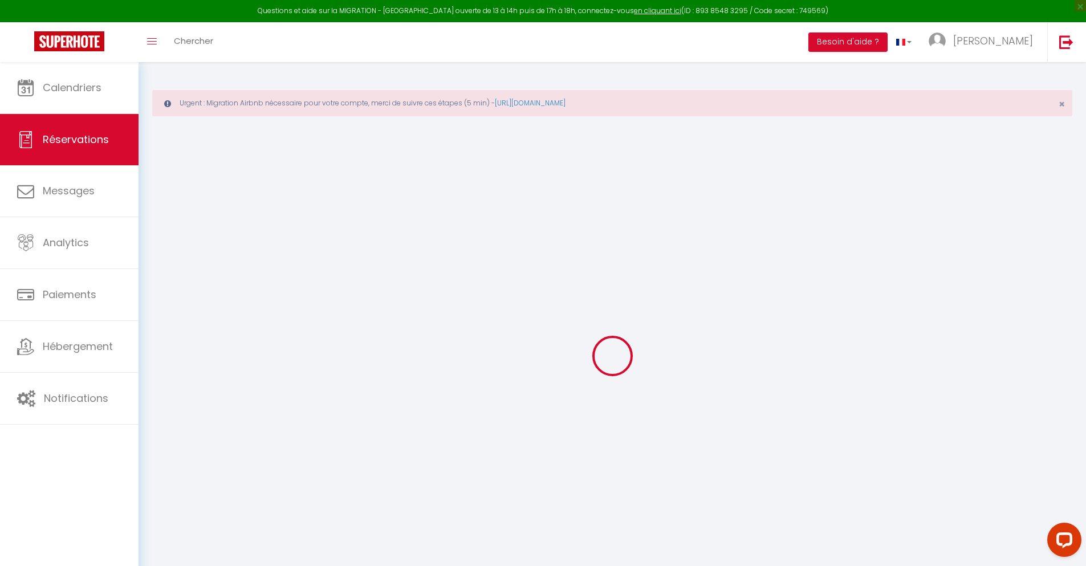
type input "12.25"
select select
checkbox input "false"
select select
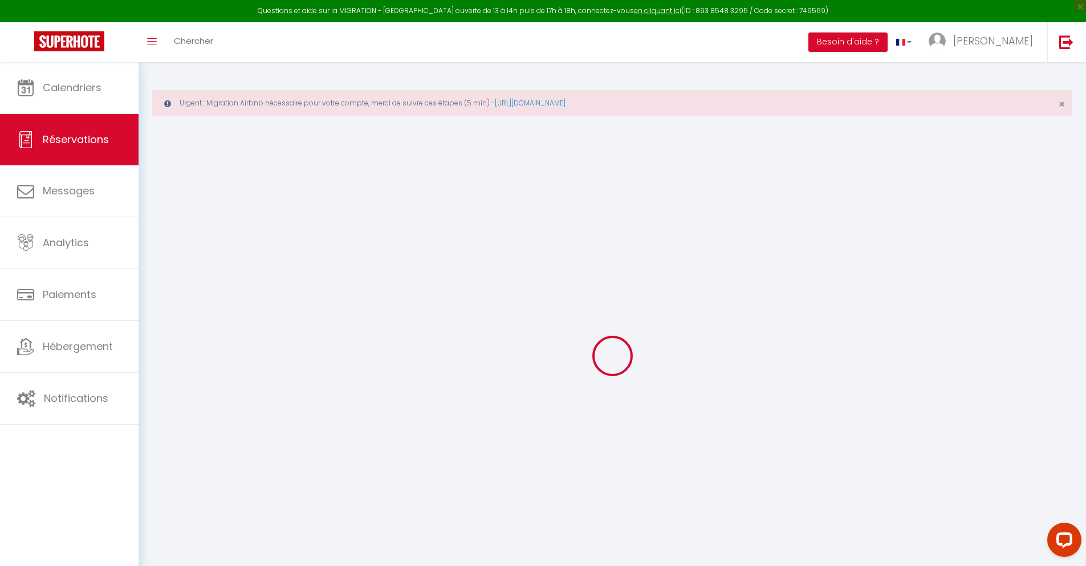
select select
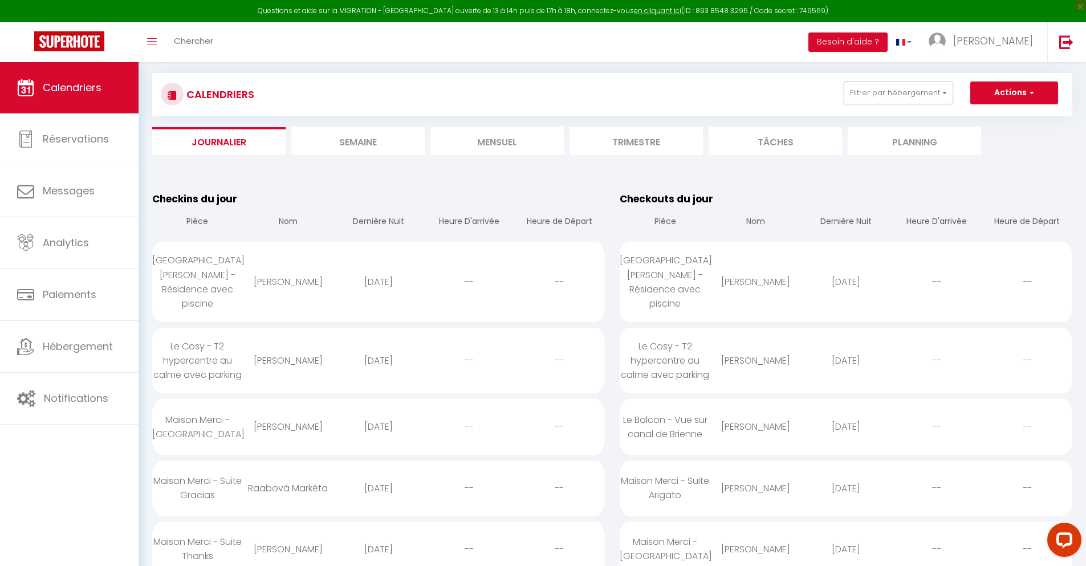
scroll to position [832, 0]
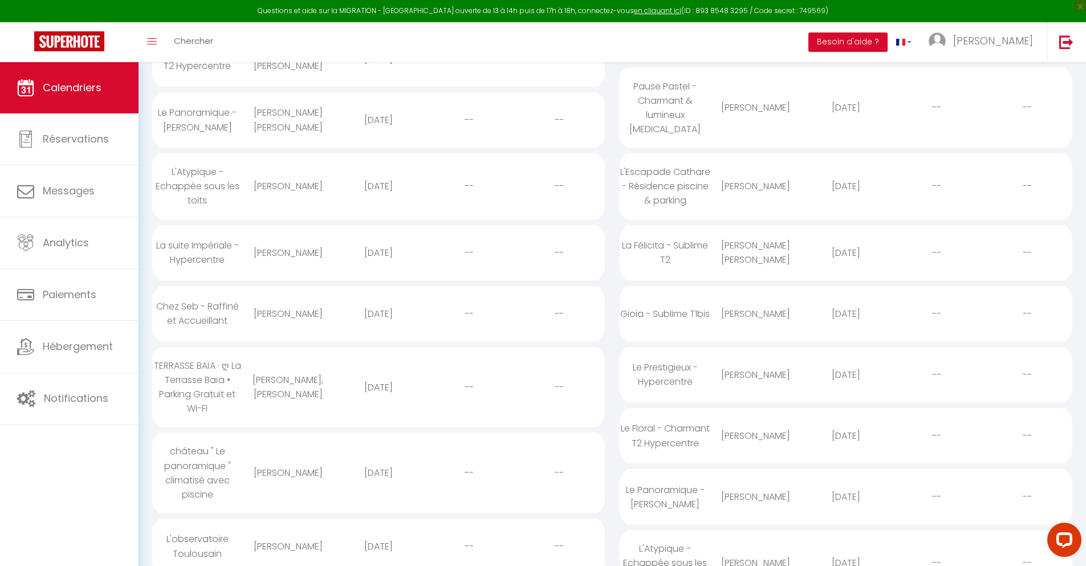
select select "0"
select select "1"
select select
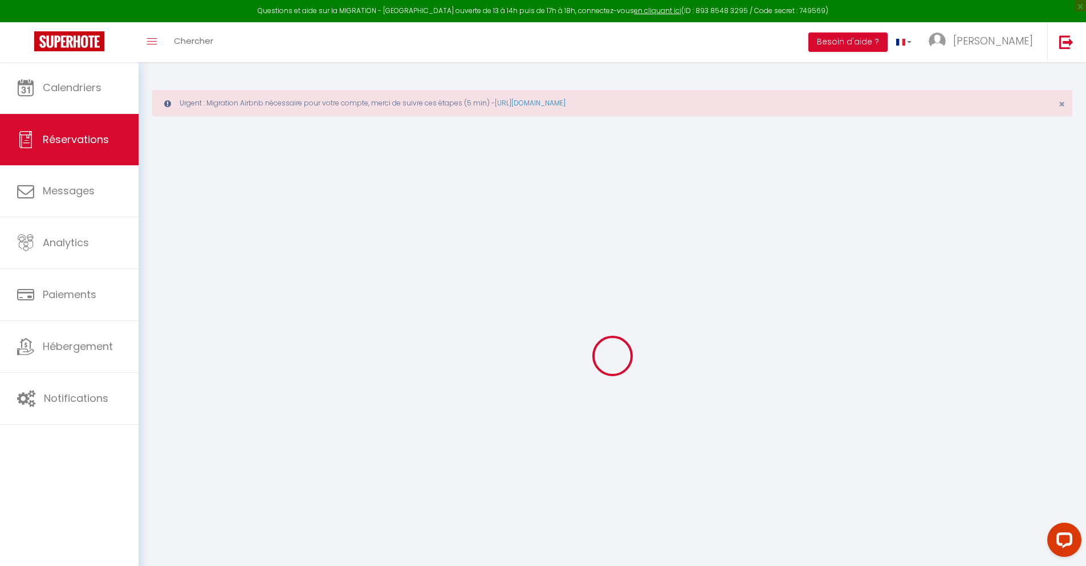
type input "[PERSON_NAME]"
type input "[EMAIL_ADDRESS][DOMAIN_NAME]"
type input "[PHONE_NUMBER]"
type input "."
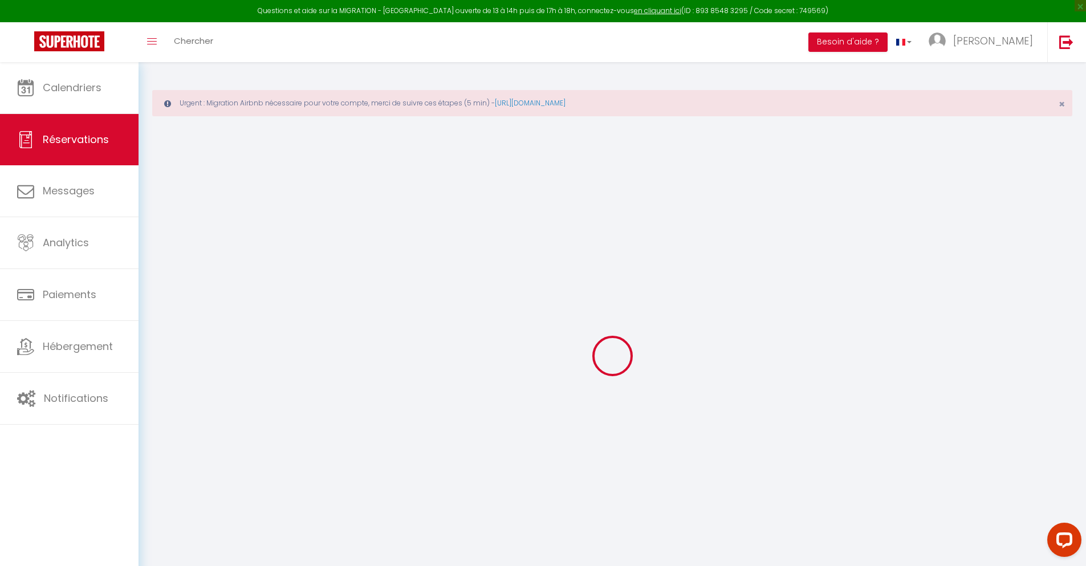
select select "ES"
type input "24.44"
type input "2.09"
select select "46121"
select select "1"
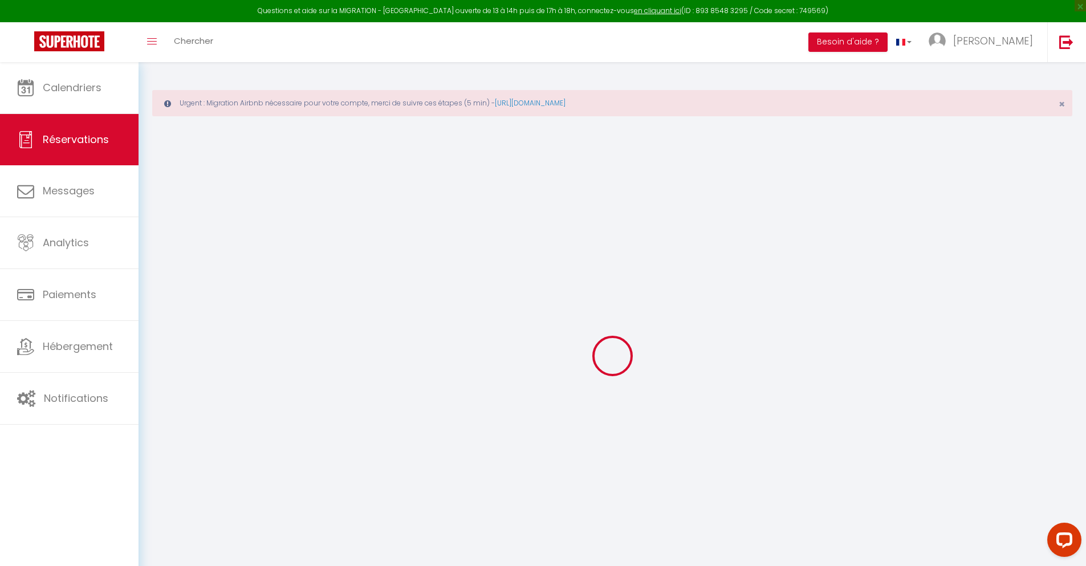
select select
type input "2"
select select "12"
select select
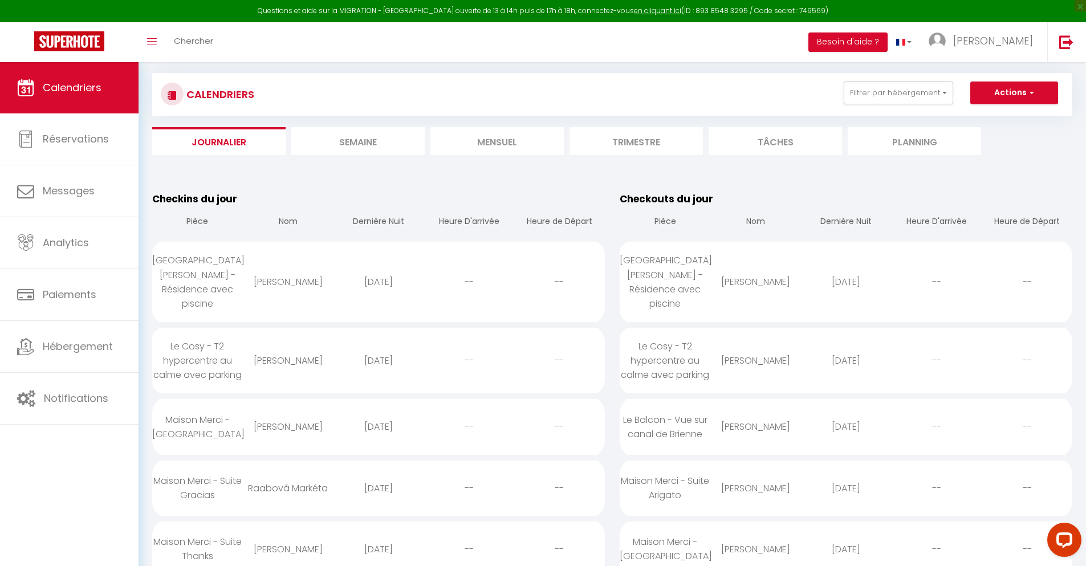
scroll to position [903, 0]
